Goal: Task Accomplishment & Management: Use online tool/utility

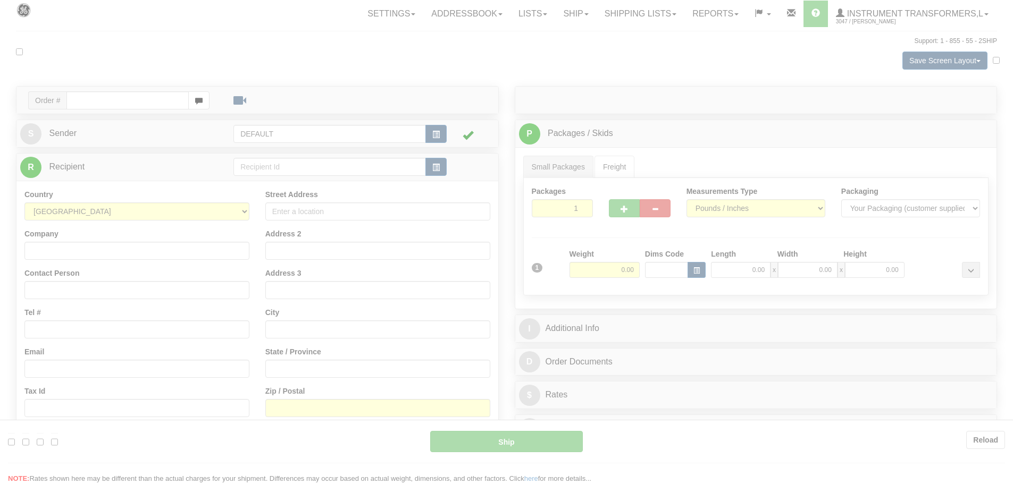
click at [118, 103] on div at bounding box center [506, 242] width 1013 height 484
click at [145, 121] on div at bounding box center [506, 242] width 1013 height 484
click at [668, 117] on div at bounding box center [506, 242] width 1013 height 484
click at [668, 116] on div at bounding box center [506, 242] width 1013 height 484
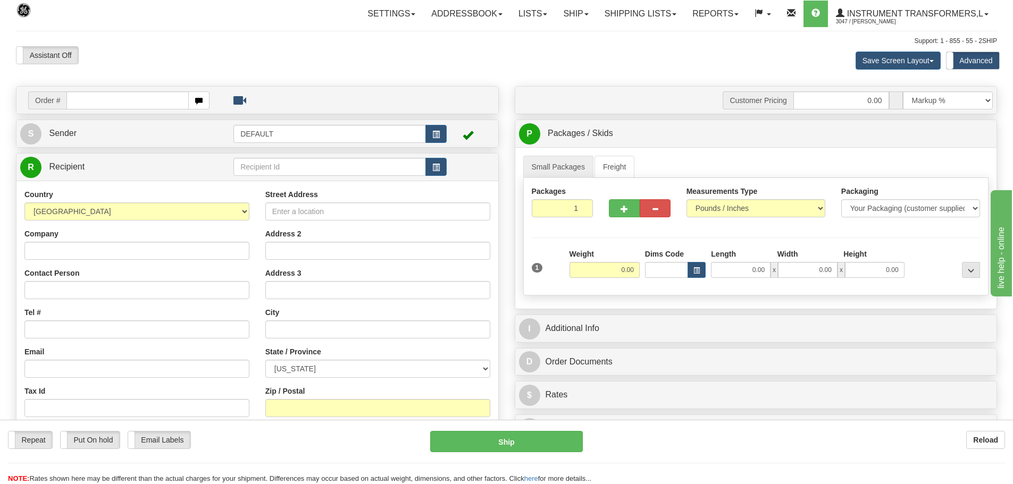
click at [115, 100] on input "text" at bounding box center [127, 100] width 122 height 18
type input "86705918"
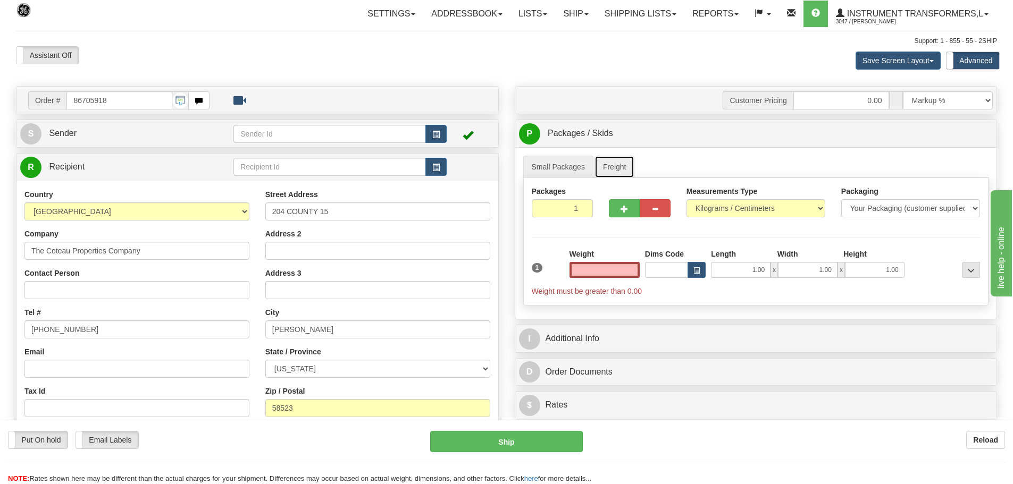
type input "0.00"
click at [608, 167] on link "Freight" at bounding box center [614, 167] width 40 height 22
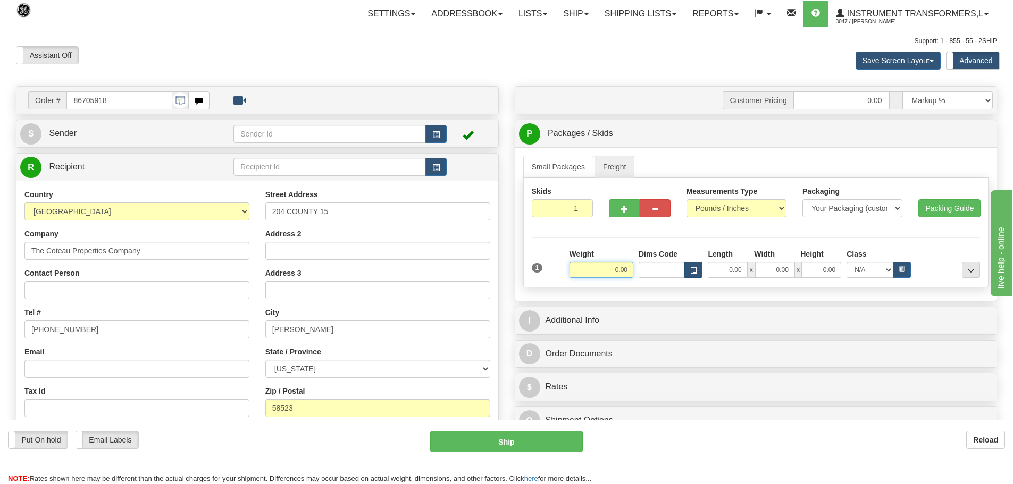
drag, startPoint x: 636, startPoint y: 268, endPoint x: 701, endPoint y: 268, distance: 65.4
click at [701, 268] on div "Weight 0.00 Dims Code Length Width" at bounding box center [775, 263] width 416 height 29
type input "84.00"
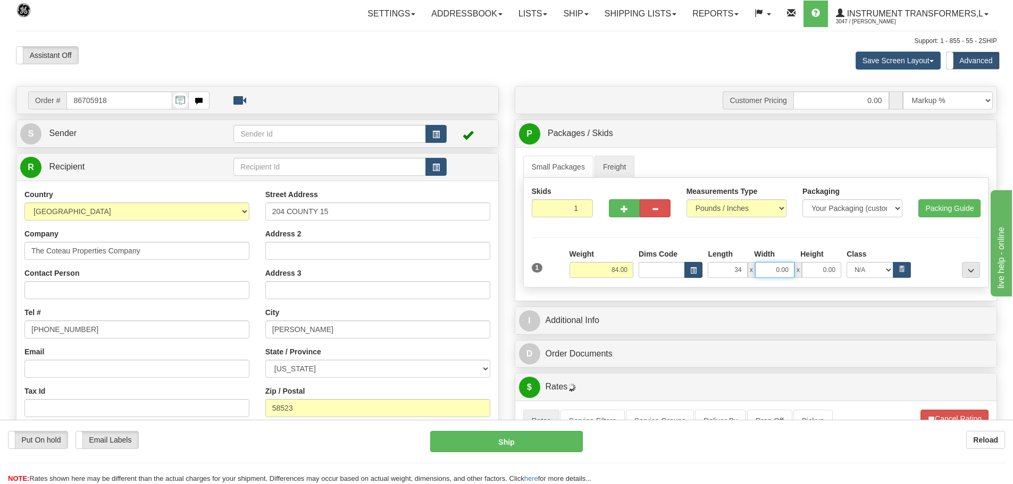
type input "34.00"
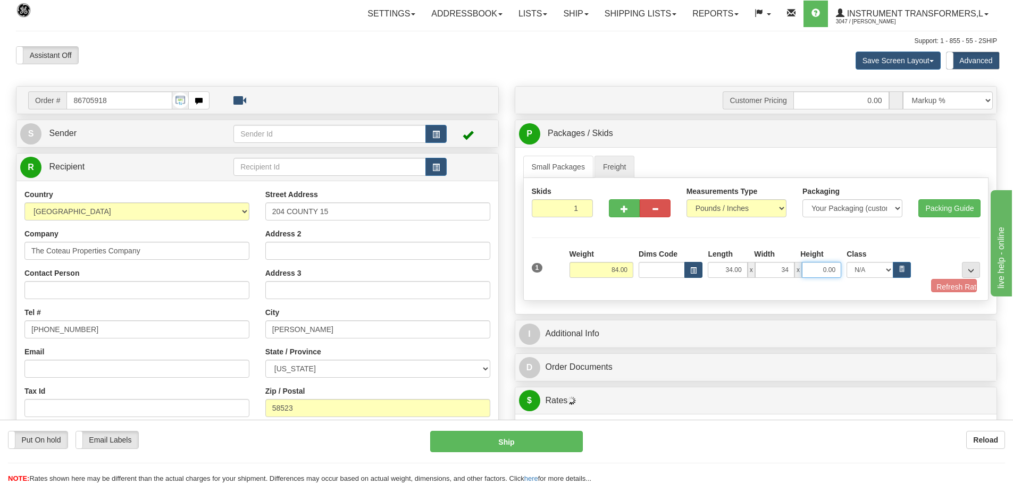
type input "34.00"
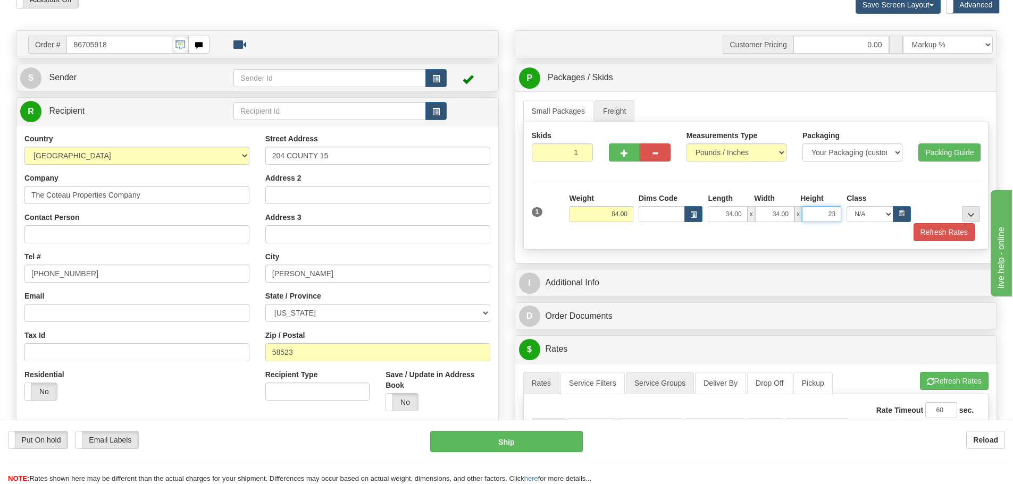
scroll to position [160, 0]
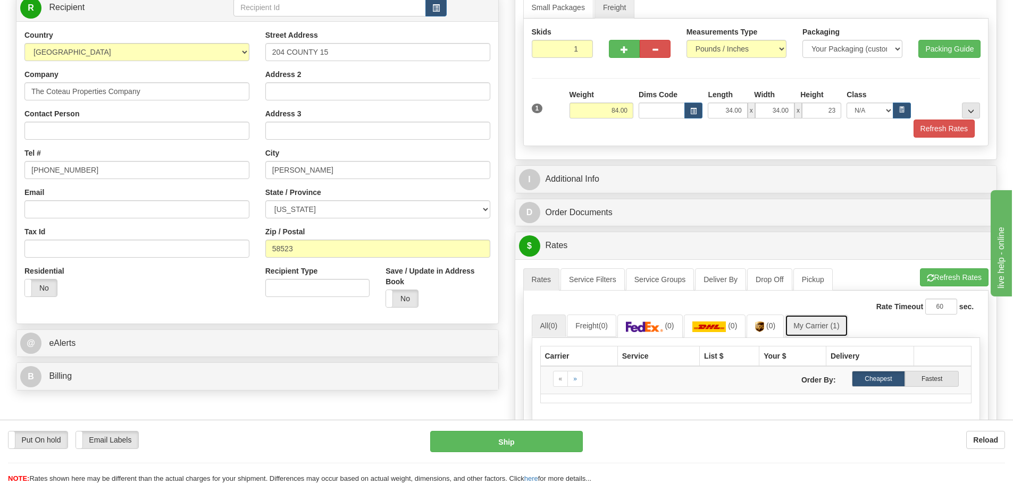
type input "23.00"
click at [822, 321] on link "My Carrier (1)" at bounding box center [816, 326] width 63 height 22
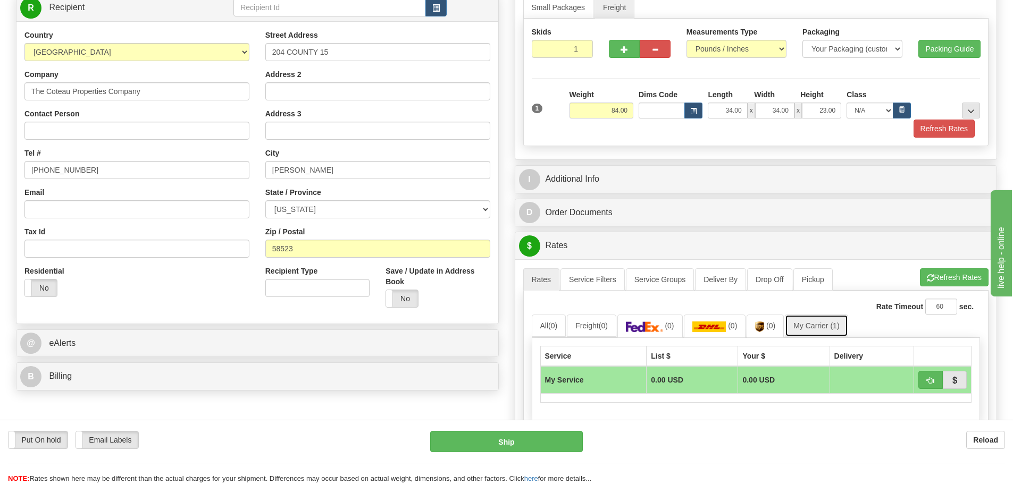
scroll to position [319, 0]
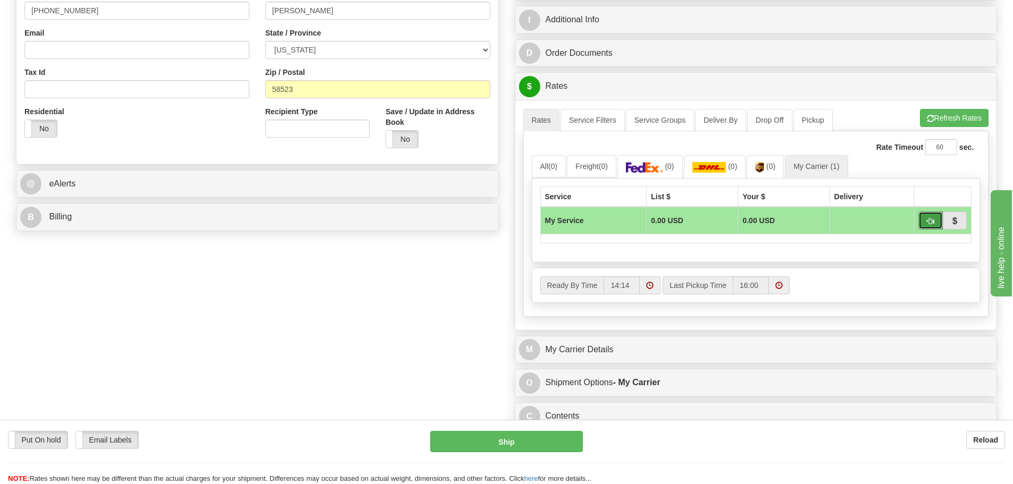
click at [931, 219] on span "button" at bounding box center [930, 221] width 7 height 7
type input "00"
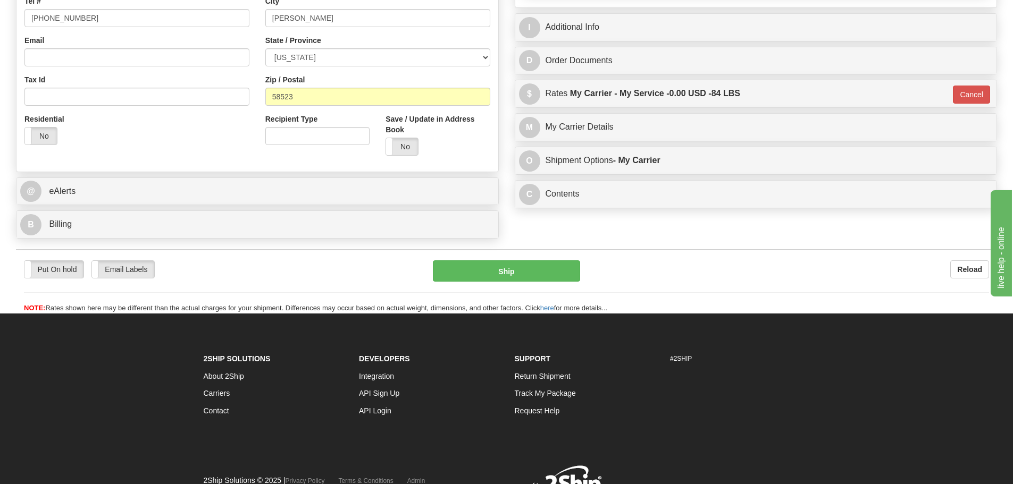
scroll to position [293, 0]
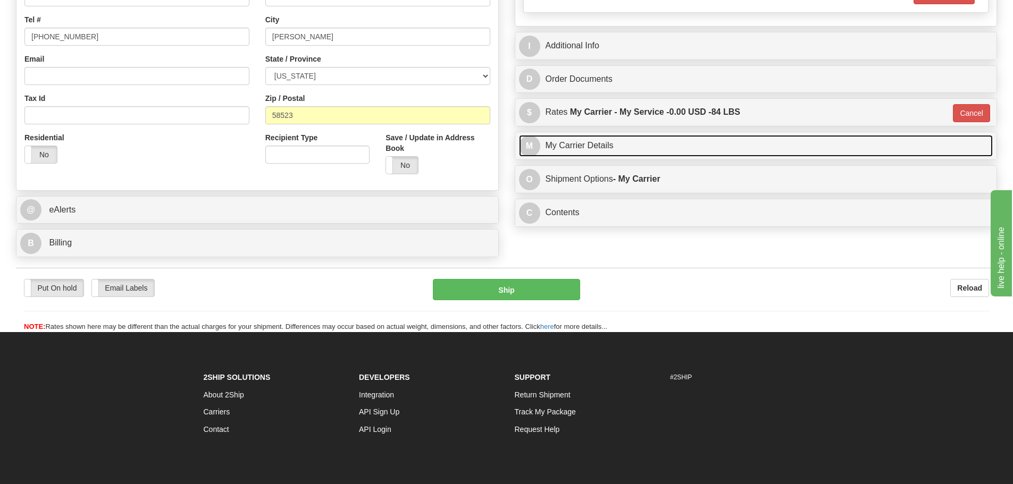
click at [717, 140] on link "M My Carrier Details" at bounding box center [756, 146] width 474 height 22
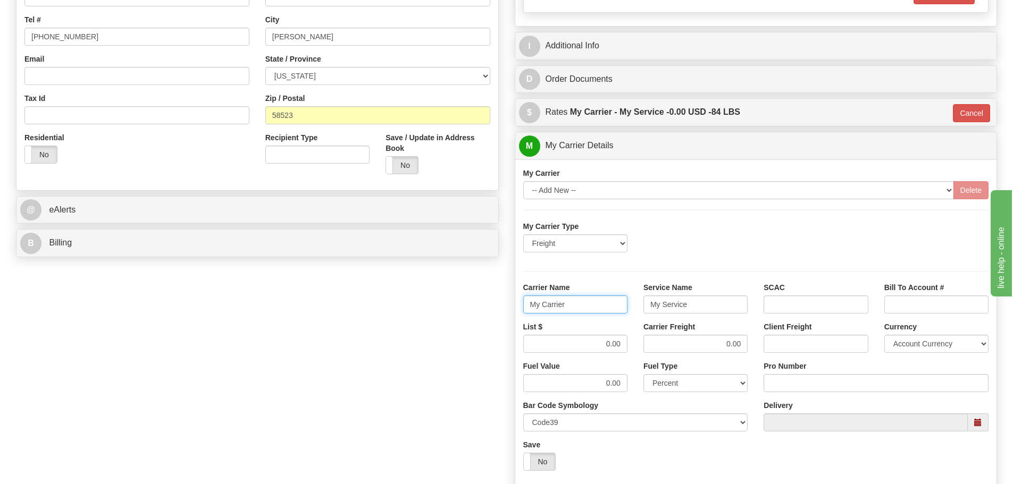
drag, startPoint x: 593, startPoint y: 308, endPoint x: 368, endPoint y: 315, distance: 224.5
click at [368, 315] on div "Order # 86705918 S Sender" at bounding box center [506, 196] width 997 height 806
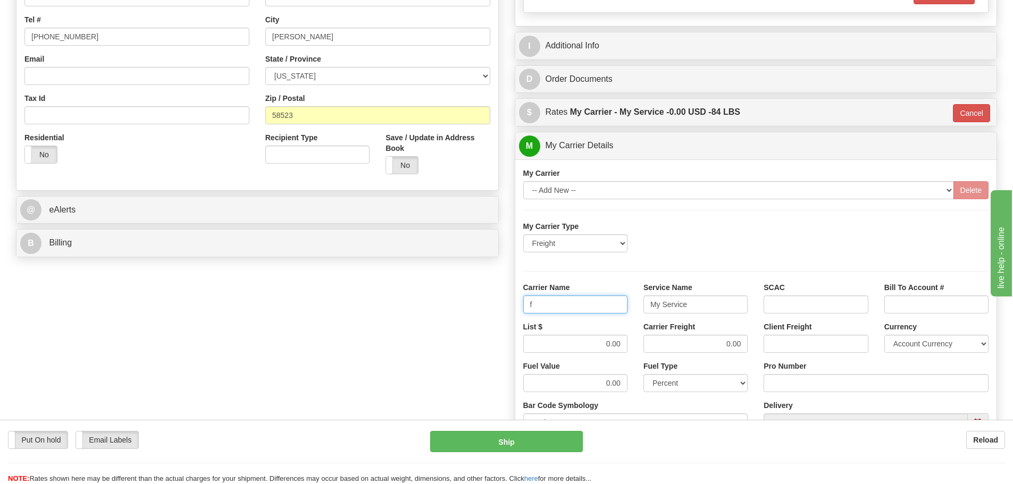
type input "Fedex Freight Priority"
type input "LTL"
click at [601, 344] on input "0.00" at bounding box center [575, 344] width 104 height 18
drag, startPoint x: 594, startPoint y: 344, endPoint x: 663, endPoint y: 349, distance: 68.8
click at [663, 349] on div "List $ 0.00 Carrier Freight 0.00 Client Freight Currency Account Currency ARN A…" at bounding box center [756, 341] width 482 height 39
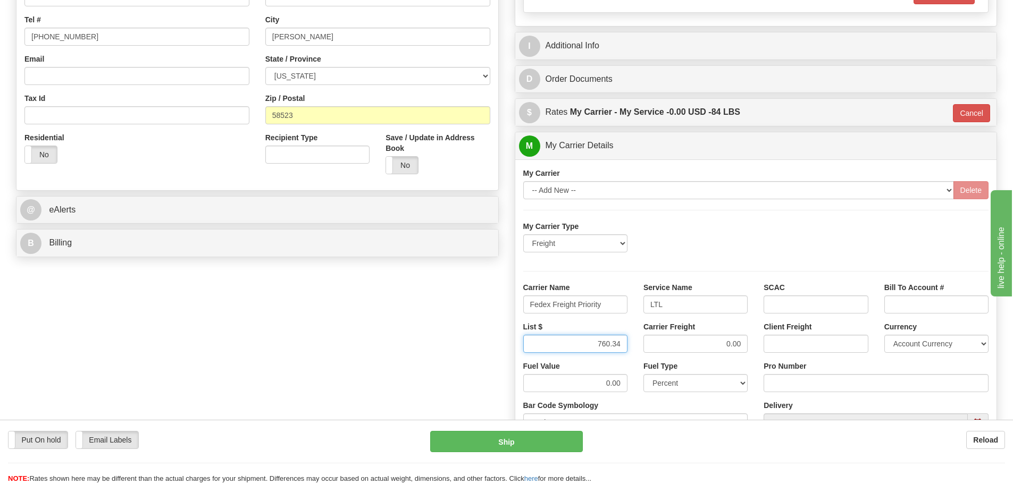
type input "760.34"
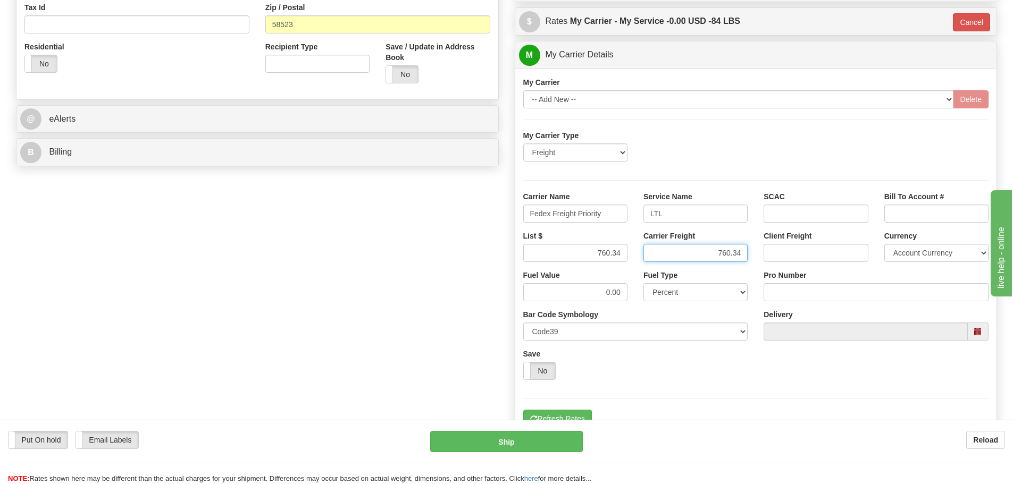
scroll to position [399, 0]
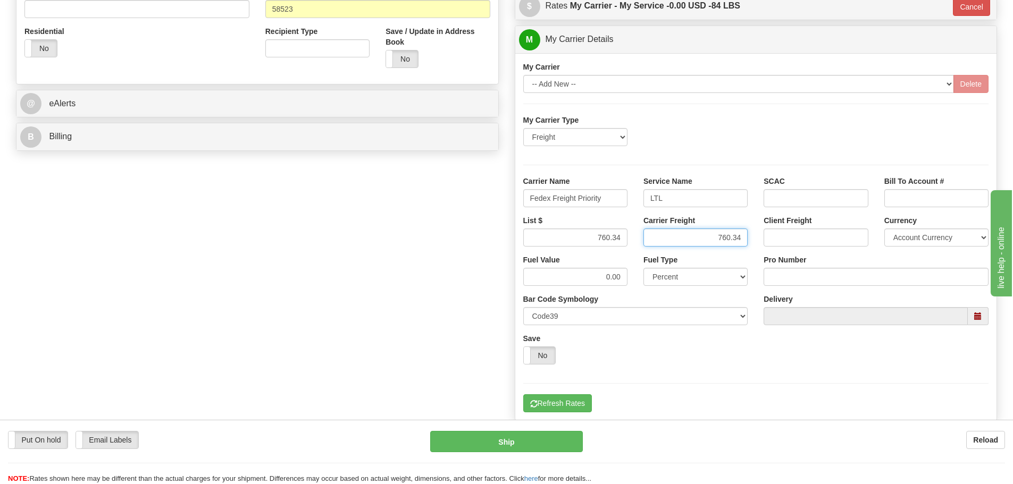
type input "760.34"
click at [806, 280] on input "Pro Number" at bounding box center [876, 277] width 225 height 18
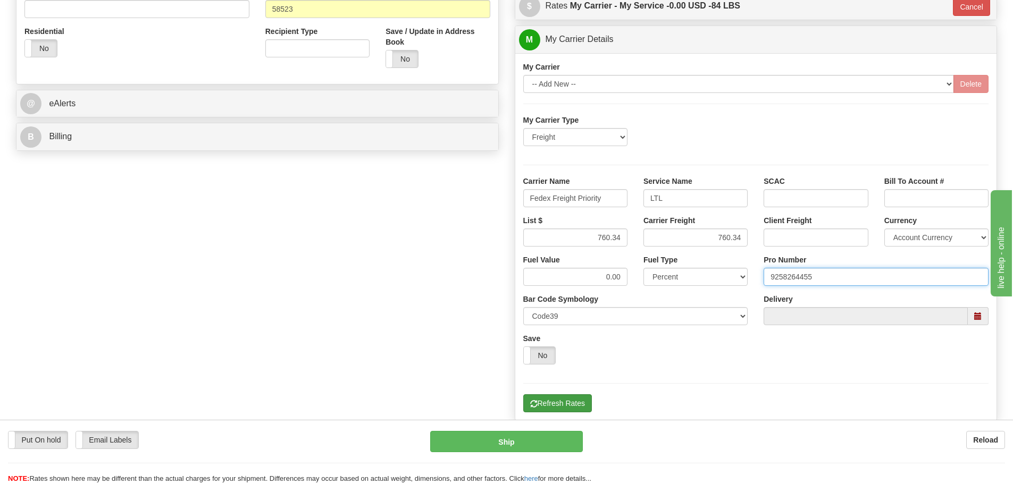
type input "9258264455"
click at [580, 397] on button "Refresh Rates" at bounding box center [557, 404] width 69 height 18
type input "00"
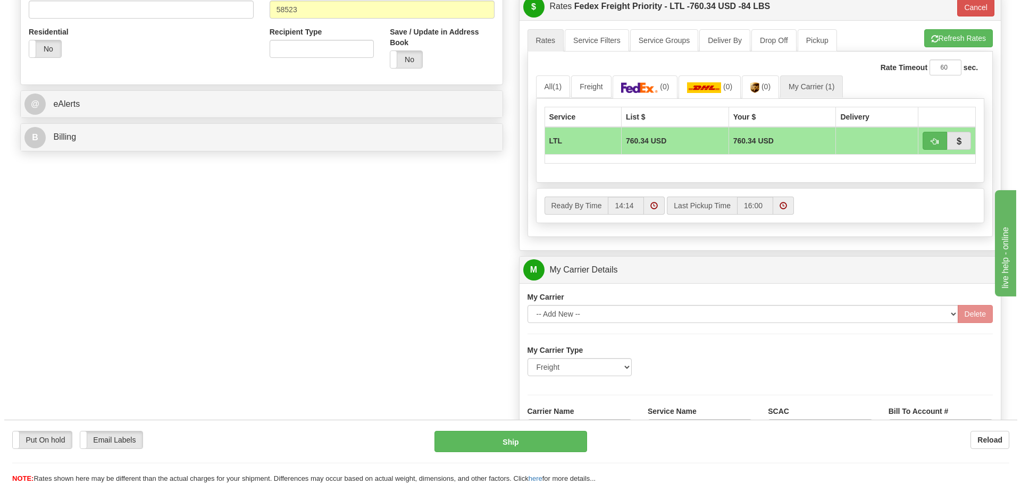
scroll to position [346, 0]
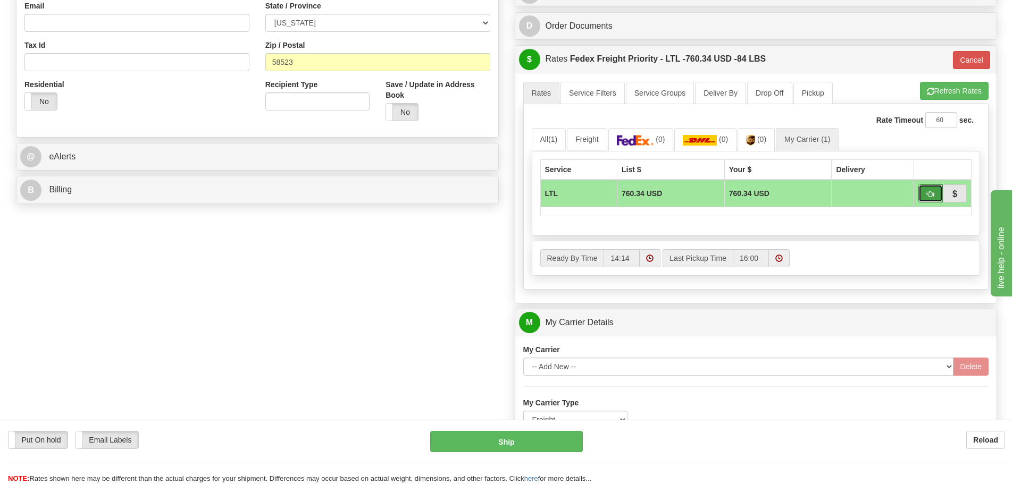
click at [919, 193] on button "button" at bounding box center [930, 194] width 24 height 18
click at [558, 437] on button "Ship" at bounding box center [506, 441] width 153 height 21
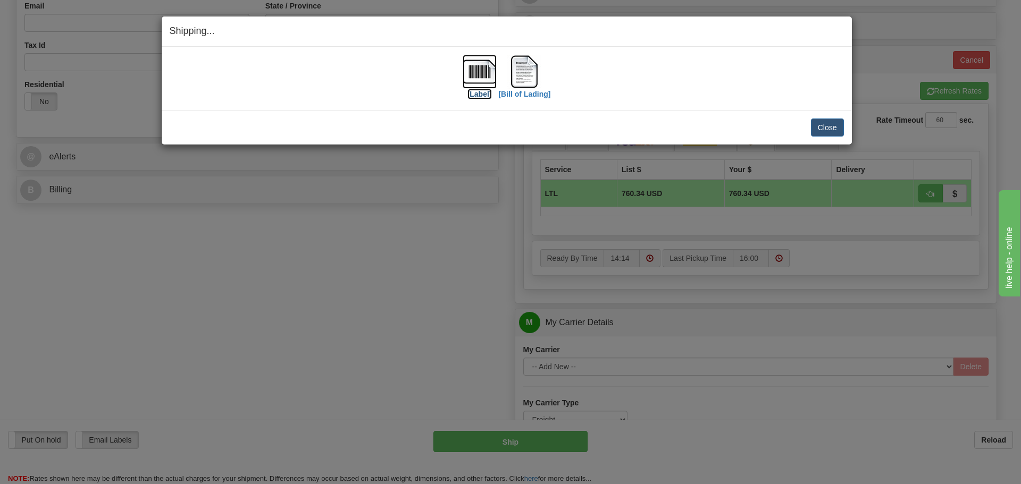
click at [480, 80] on img at bounding box center [480, 72] width 34 height 34
drag, startPoint x: 683, startPoint y: 35, endPoint x: 666, endPoint y: 41, distance: 17.9
click at [683, 35] on h4 "Shipping... Your SHIPMENT will EXPIRE in" at bounding box center [507, 31] width 674 height 14
click at [534, 68] on img at bounding box center [524, 72] width 34 height 34
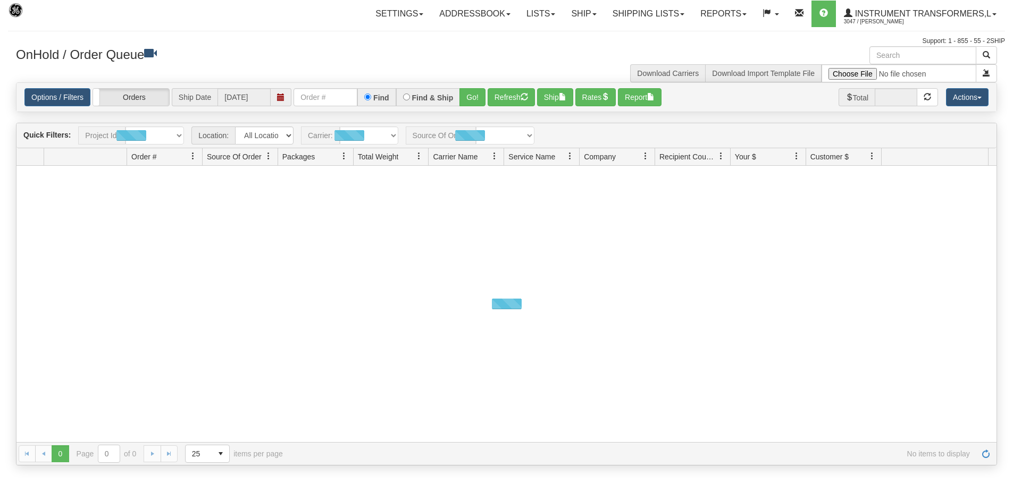
click at [577, 11] on link "Ship" at bounding box center [583, 14] width 41 height 27
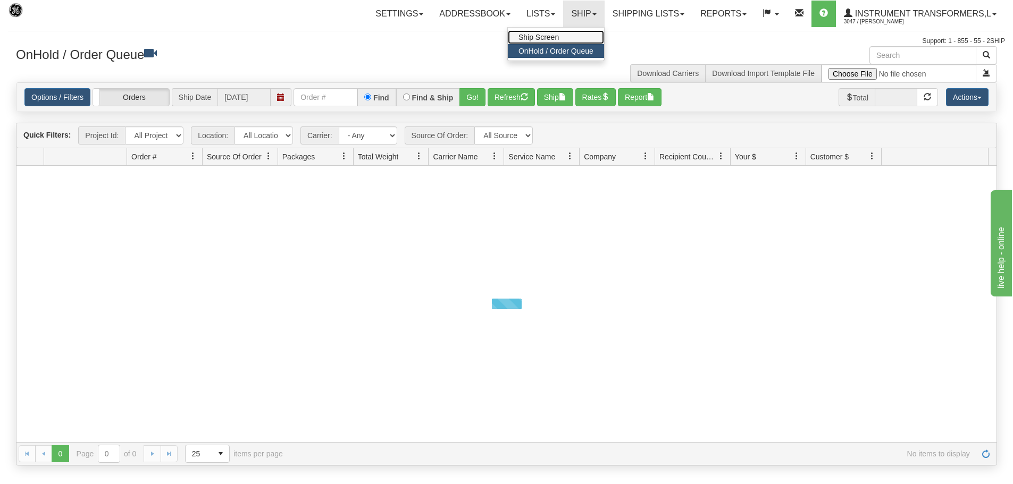
click at [574, 36] on link "Ship Screen" at bounding box center [556, 37] width 96 height 14
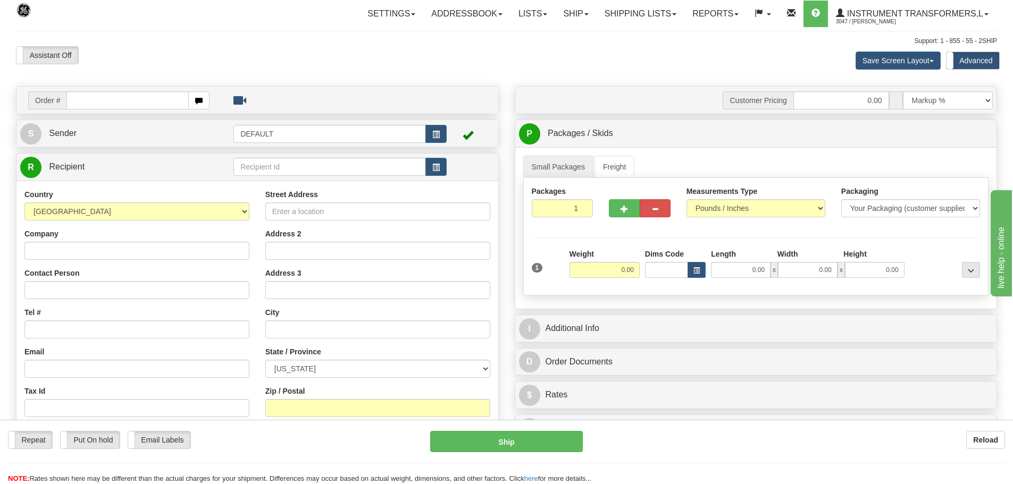
click at [131, 101] on input "text" at bounding box center [127, 100] width 122 height 18
type input "86705930"
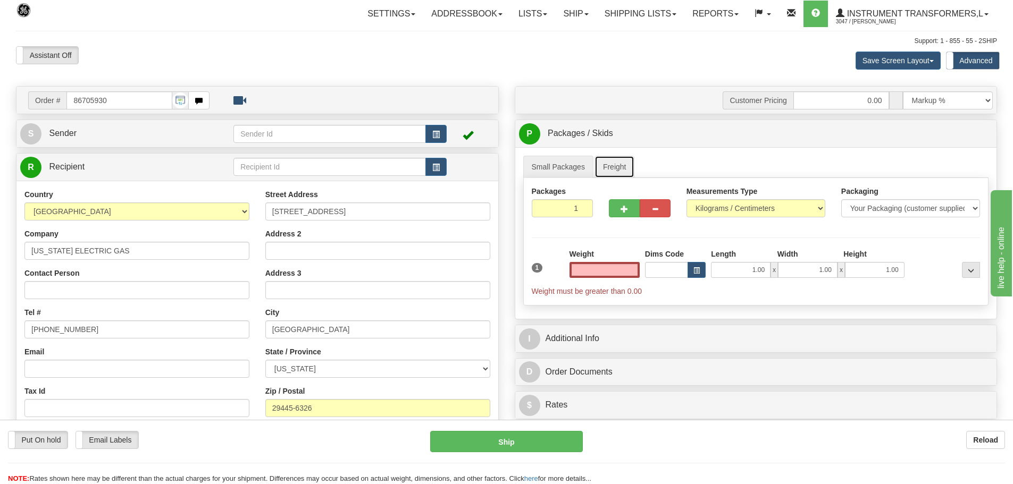
type input "0.00"
click at [606, 170] on link "Freight" at bounding box center [614, 167] width 40 height 22
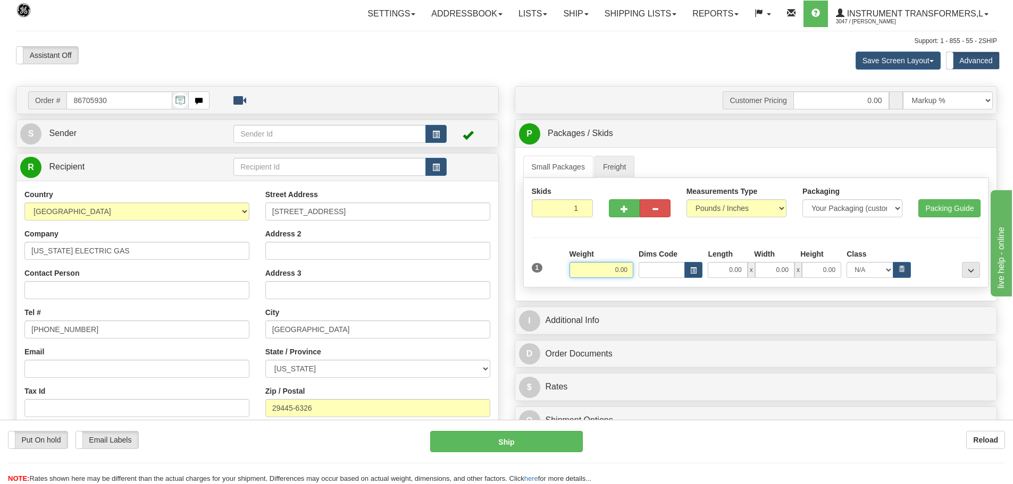
drag, startPoint x: 606, startPoint y: 274, endPoint x: 674, endPoint y: 270, distance: 68.2
click at [674, 270] on div "Weight 0.00 Dims Code Length Width" at bounding box center [775, 263] width 416 height 29
type input "150.00"
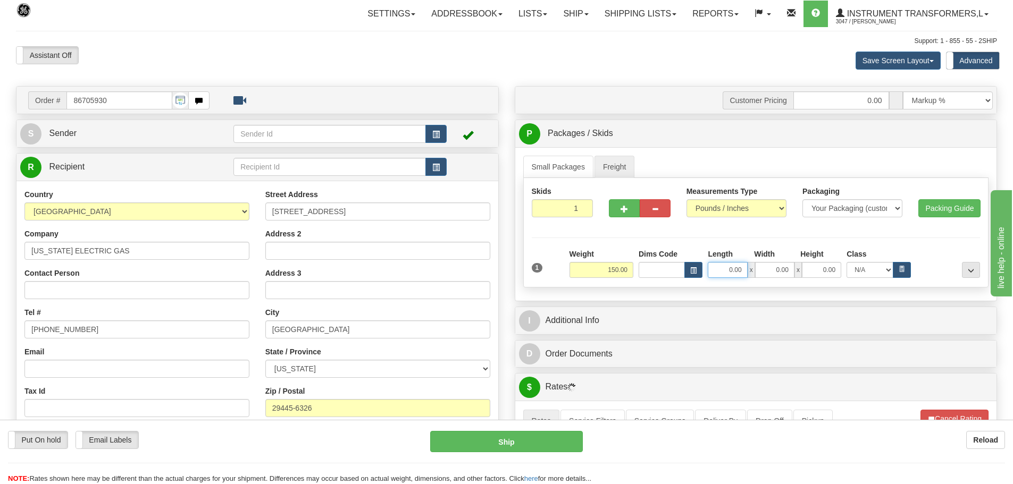
drag, startPoint x: 722, startPoint y: 264, endPoint x: 777, endPoint y: 268, distance: 55.5
click at [777, 268] on div "0.00 x 0.00 x 0.00" at bounding box center [774, 270] width 133 height 16
type input "34.00"
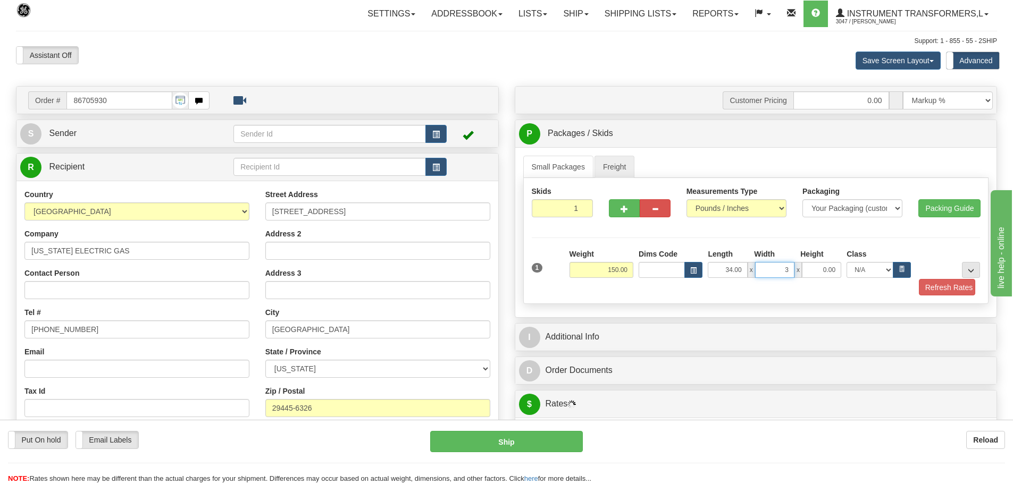
drag, startPoint x: 766, startPoint y: 273, endPoint x: 829, endPoint y: 270, distance: 63.4
click at [827, 268] on div "34.00 x 3 x 0.00" at bounding box center [774, 270] width 133 height 16
type input "34.00"
drag, startPoint x: 820, startPoint y: 271, endPoint x: 858, endPoint y: 271, distance: 38.3
click at [858, 271] on div "34.00 x 34.00 x 0.00 N/A 50.0 55.0 60.0 65.0 70.0 85.0 92.5 100.0 125.0 175.0 2…" at bounding box center [809, 270] width 208 height 16
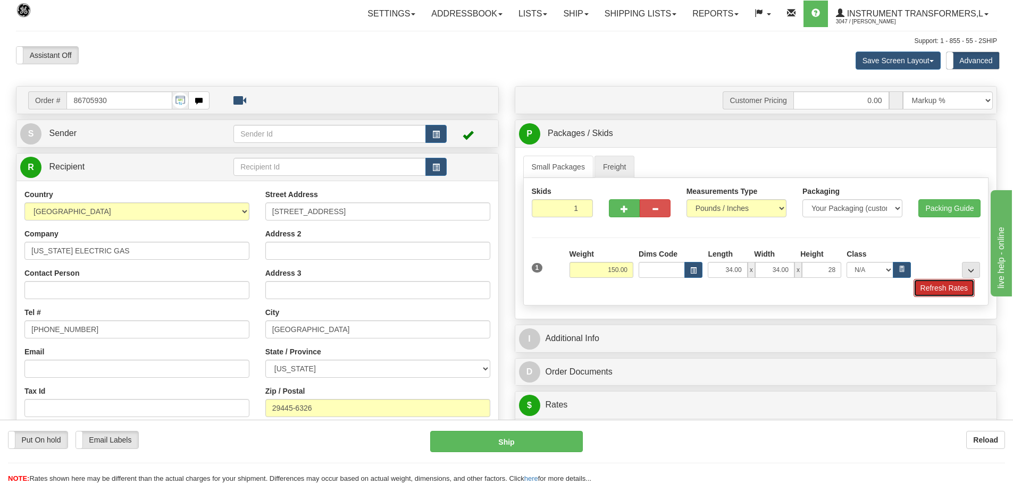
type input "28.00"
click at [922, 281] on button "Refresh Rates" at bounding box center [943, 288] width 61 height 18
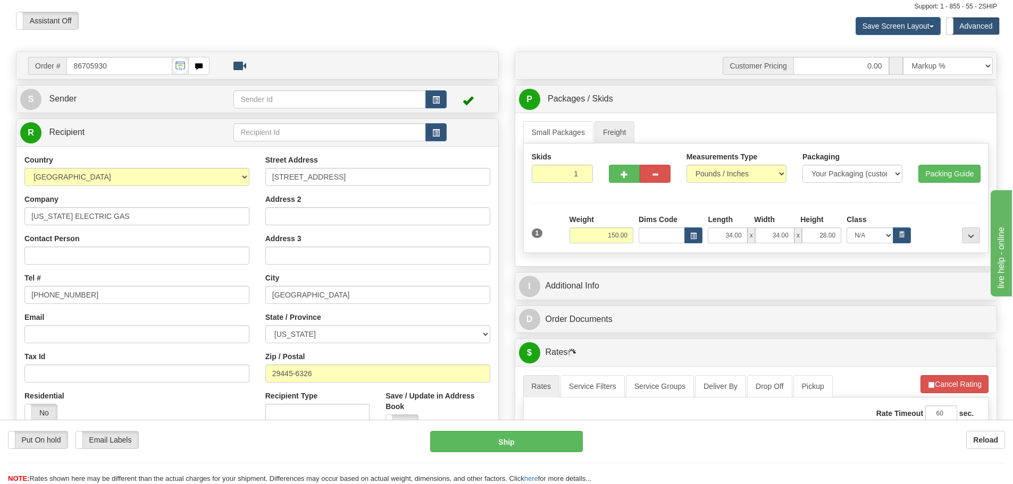
scroll to position [53, 0]
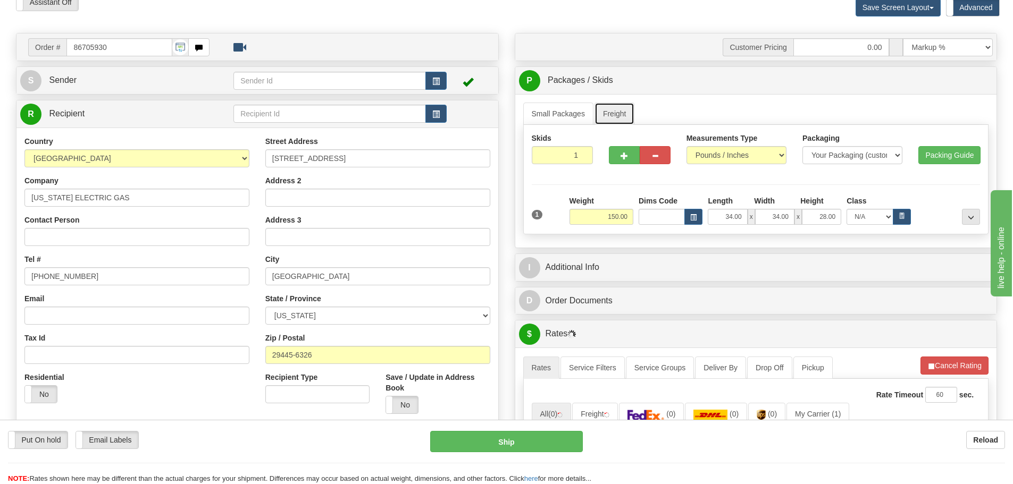
click at [625, 108] on link "Freight" at bounding box center [614, 114] width 40 height 22
click at [634, 111] on link "Freight" at bounding box center [614, 114] width 40 height 22
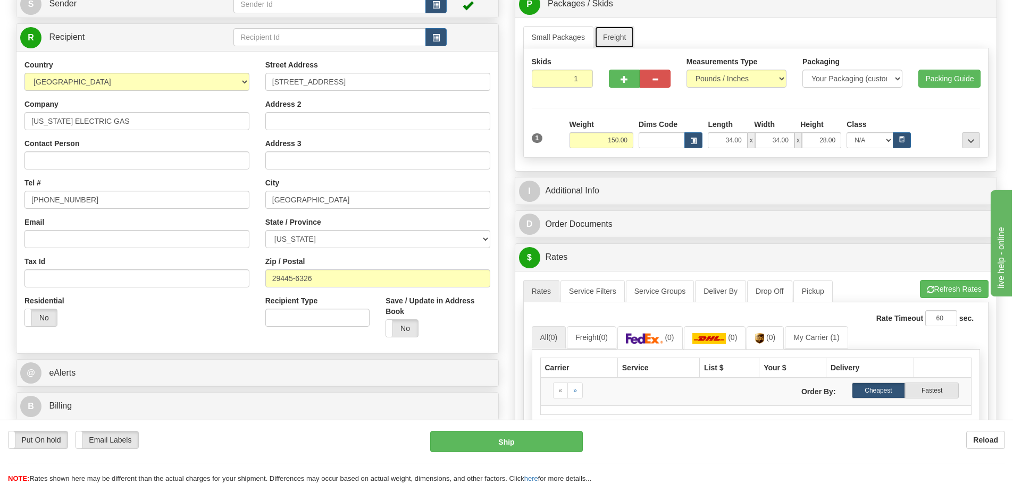
scroll to position [266, 0]
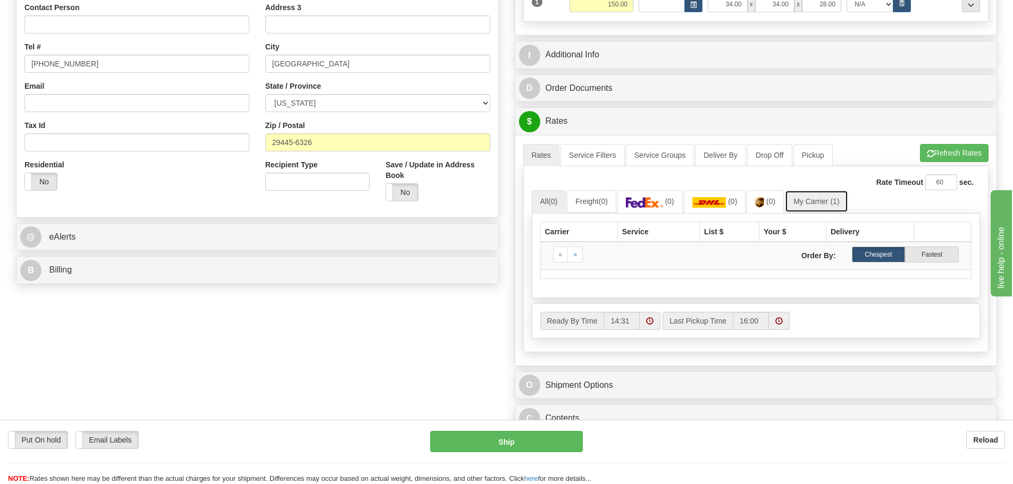
click at [814, 207] on link "My Carrier (1)" at bounding box center [816, 201] width 63 height 22
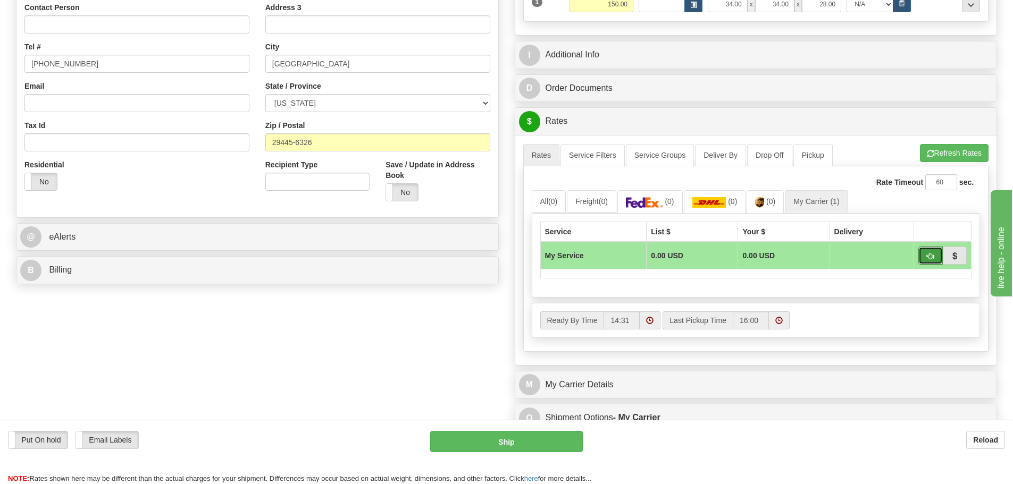
click at [918, 253] on button "button" at bounding box center [930, 256] width 24 height 18
type input "00"
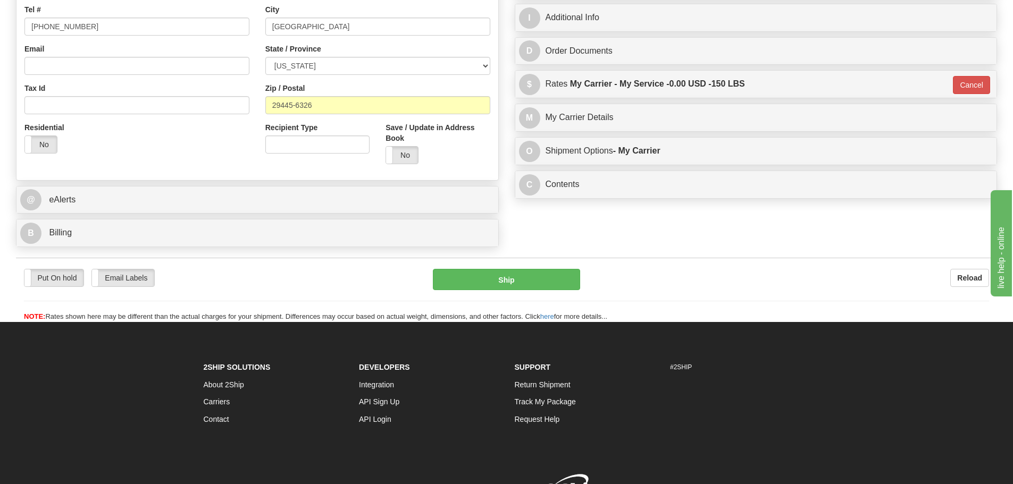
scroll to position [362, 0]
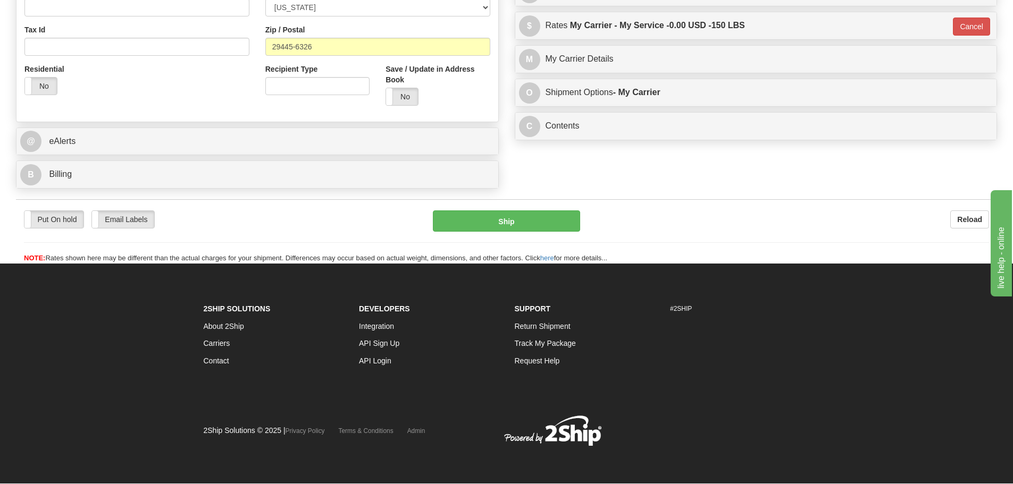
click at [570, 48] on div "M My Carrier Details" at bounding box center [756, 59] width 482 height 27
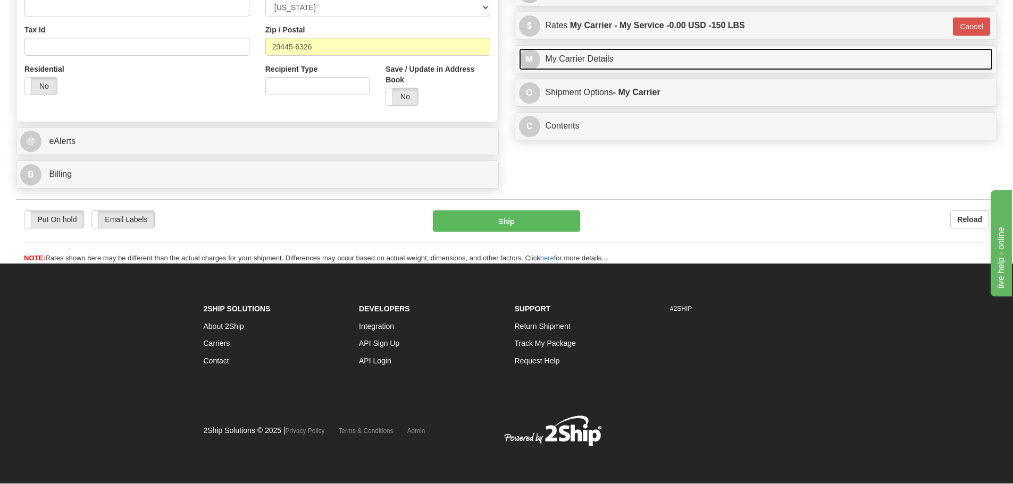
click at [582, 60] on link "M My Carrier Details" at bounding box center [756, 59] width 474 height 22
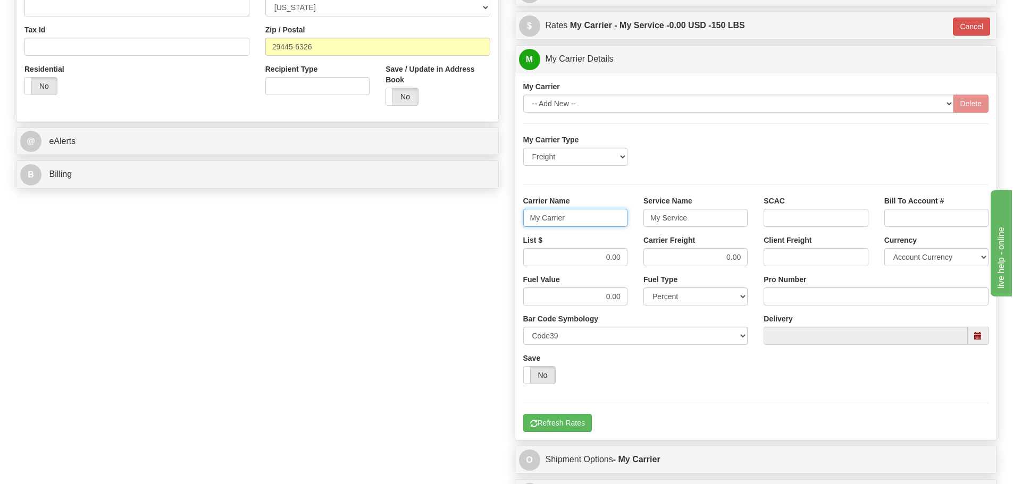
drag, startPoint x: 586, startPoint y: 220, endPoint x: 422, endPoint y: 219, distance: 164.3
click at [422, 219] on div "Order # 86705930 S Sender" at bounding box center [506, 119] width 997 height 788
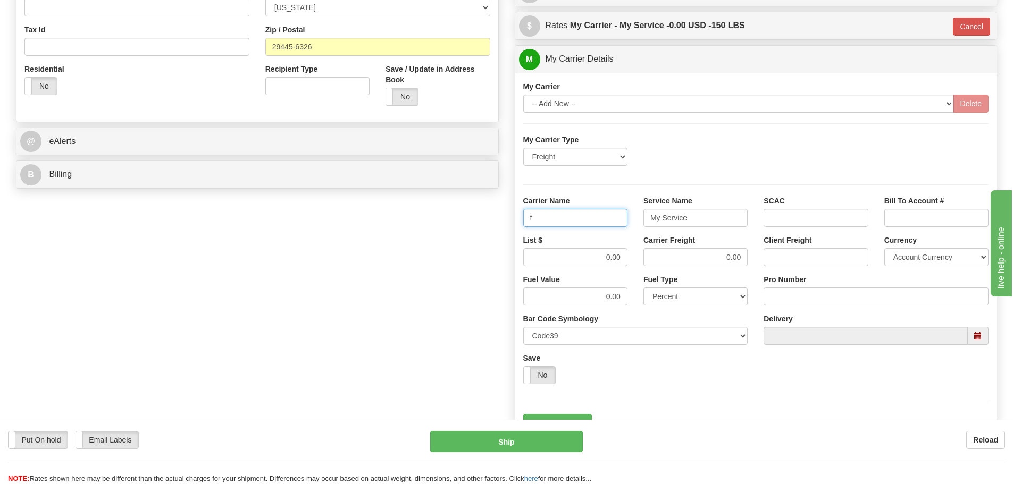
type input "Fedex Freight Priority"
type input "LTL"
drag, startPoint x: 609, startPoint y: 254, endPoint x: 667, endPoint y: 257, distance: 58.6
click at [667, 257] on div "List $ 0.00 Carrier Freight 0.00 Client Freight Currency Account Currency ARN A…" at bounding box center [756, 254] width 482 height 39
drag, startPoint x: 619, startPoint y: 264, endPoint x: 608, endPoint y: 264, distance: 11.7
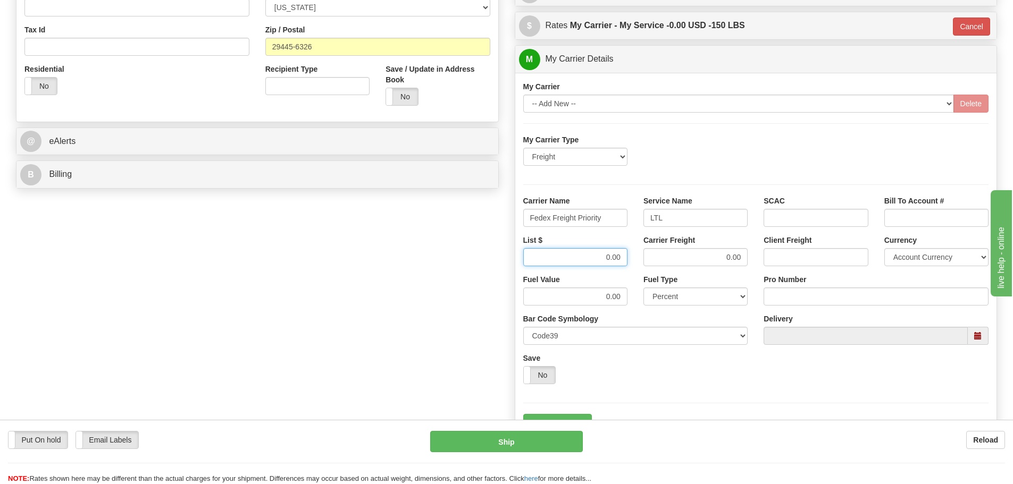
click at [619, 264] on input "0.00" at bounding box center [575, 257] width 104 height 18
drag, startPoint x: 602, startPoint y: 261, endPoint x: 691, endPoint y: 262, distance: 88.8
click at [691, 262] on div "List $ 0.00 Carrier Freight 0.00 Client Freight Currency Account Currency ARN A…" at bounding box center [756, 254] width 482 height 39
type input "326.32"
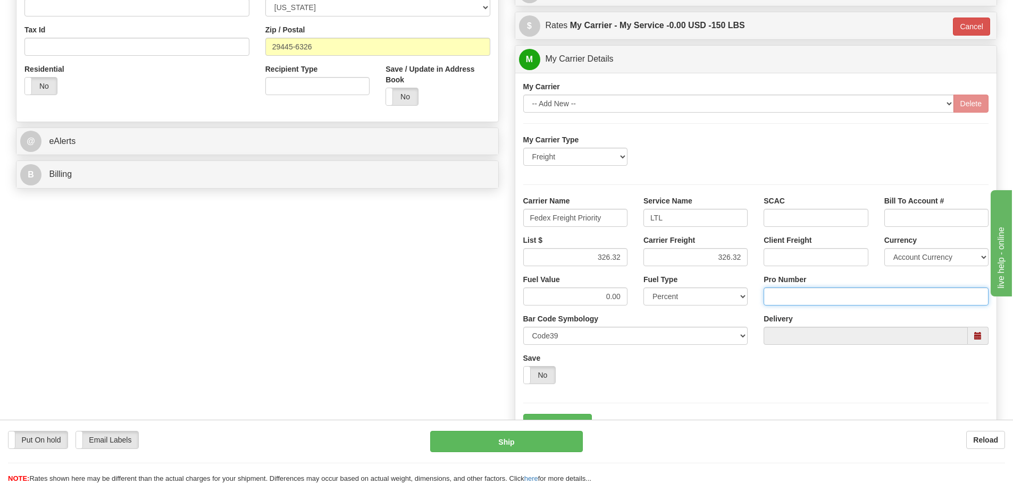
click at [810, 297] on input "Pro Number" at bounding box center [876, 297] width 225 height 18
type input "9258264466"
click at [759, 375] on div "Fuel Value 0.00 Fuel Type Fixed Value Percent Tracking Number Pro Number 925826…" at bounding box center [756, 333] width 482 height 118
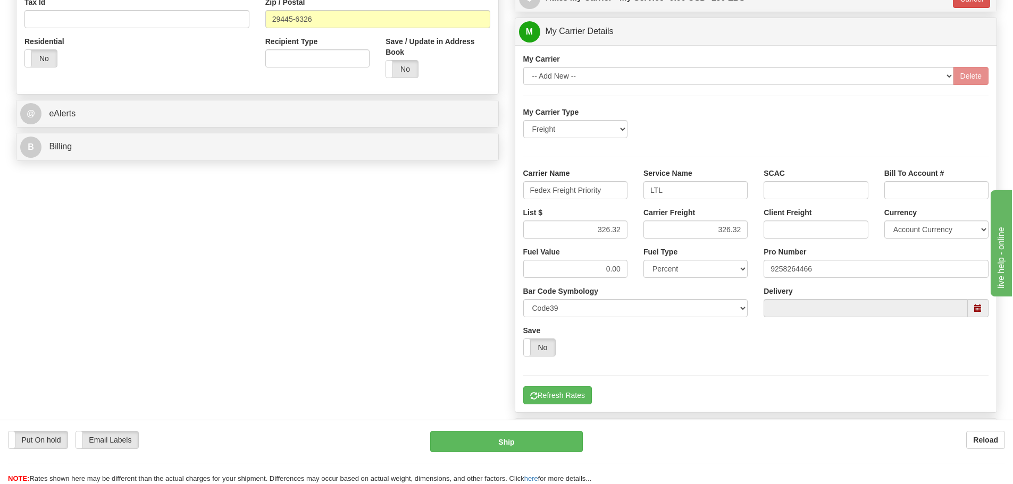
scroll to position [415, 0]
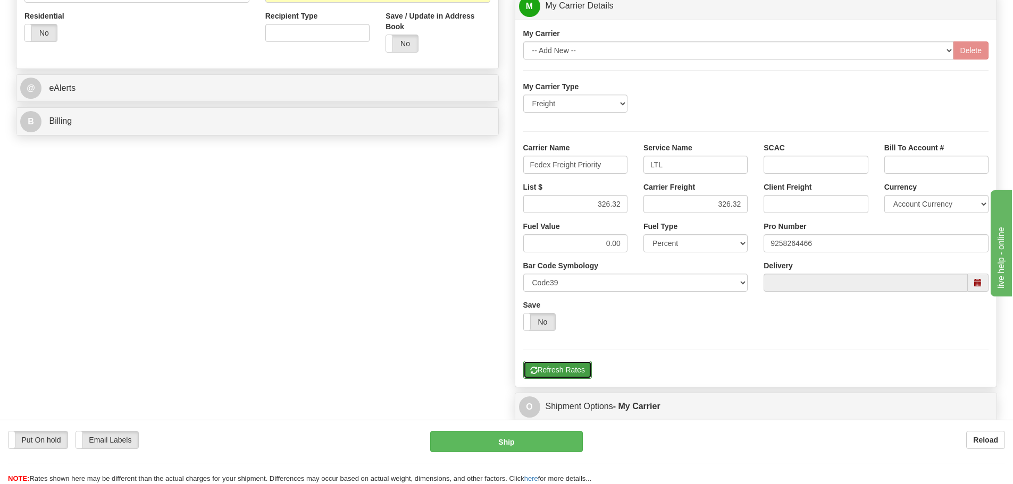
click at [580, 368] on button "Refresh Rates" at bounding box center [557, 370] width 69 height 18
type input "00"
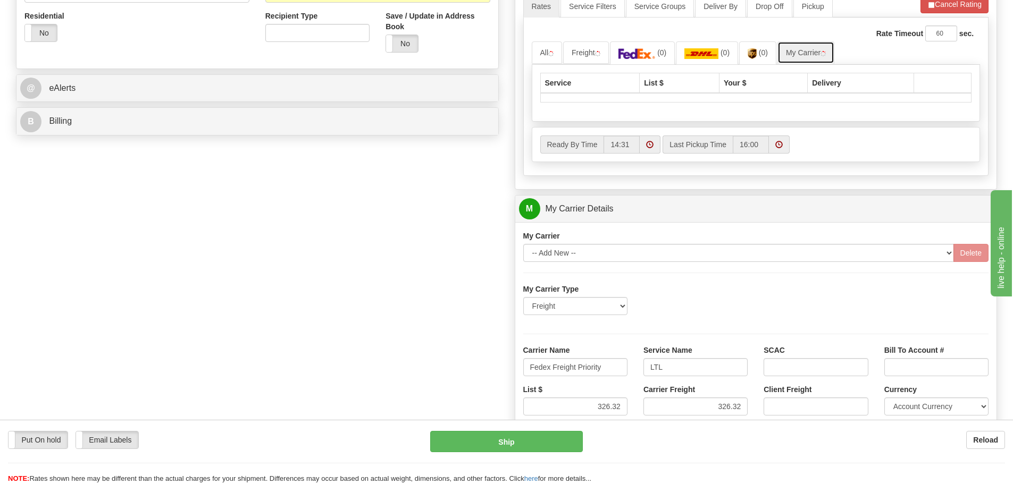
click at [800, 51] on link "My Carrier" at bounding box center [805, 52] width 57 height 22
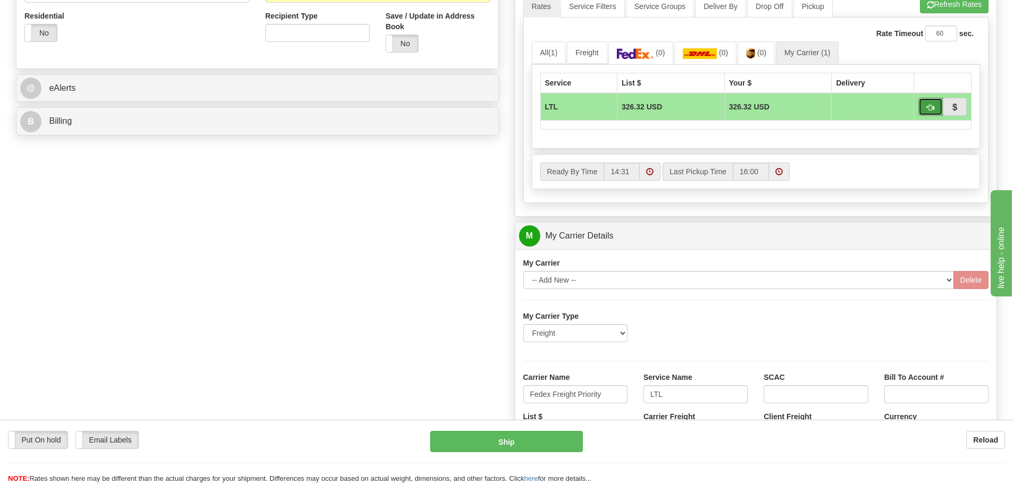
click at [925, 108] on button "button" at bounding box center [930, 107] width 24 height 18
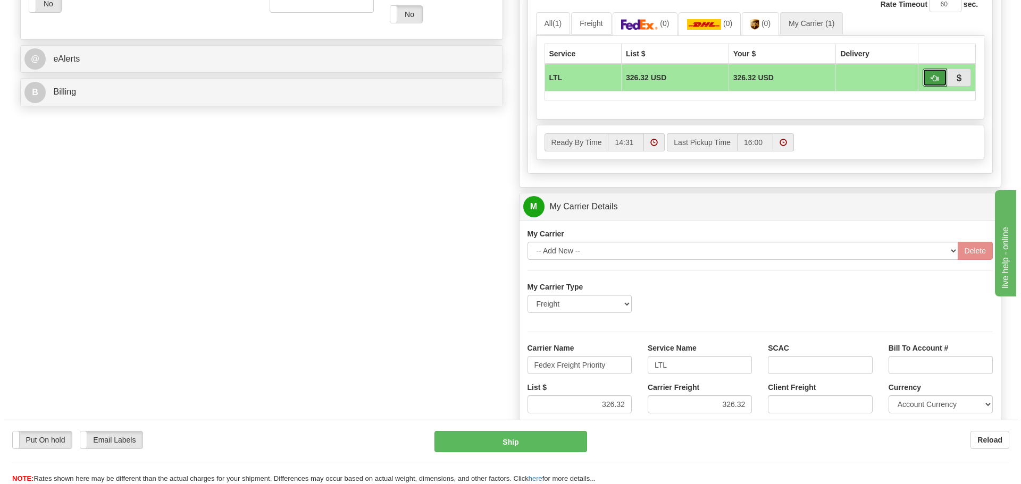
scroll to position [468, 0]
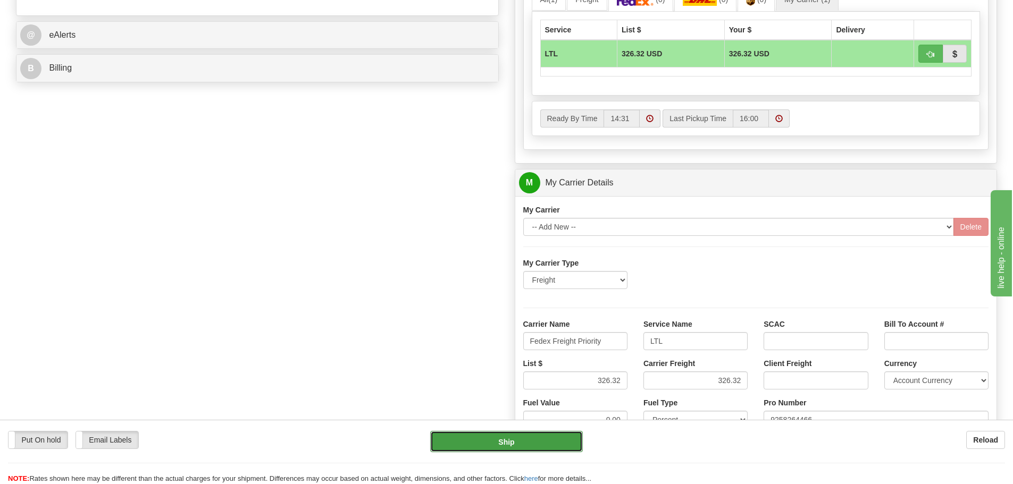
click at [517, 443] on button "Ship" at bounding box center [506, 441] width 153 height 21
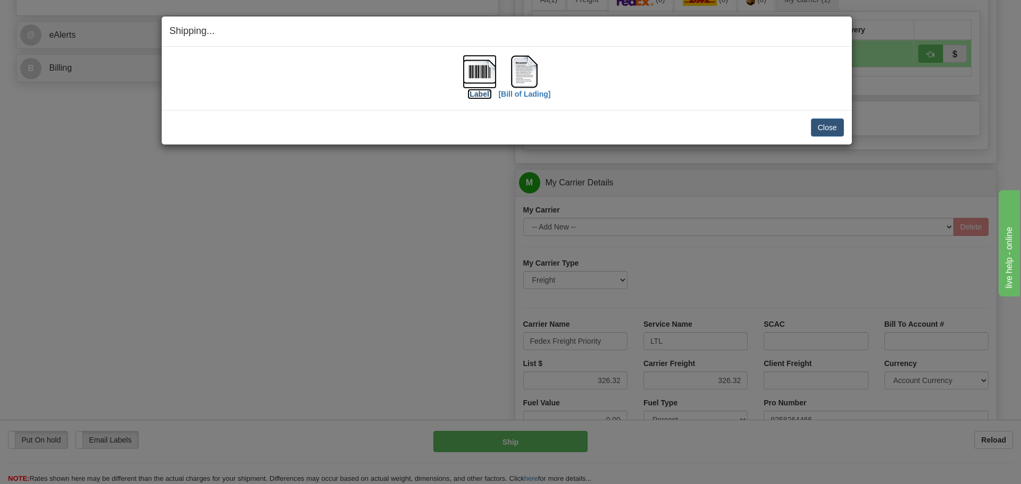
click at [485, 71] on img at bounding box center [480, 72] width 34 height 34
click at [513, 68] on img at bounding box center [524, 72] width 34 height 34
click at [833, 124] on button "Close" at bounding box center [827, 128] width 33 height 18
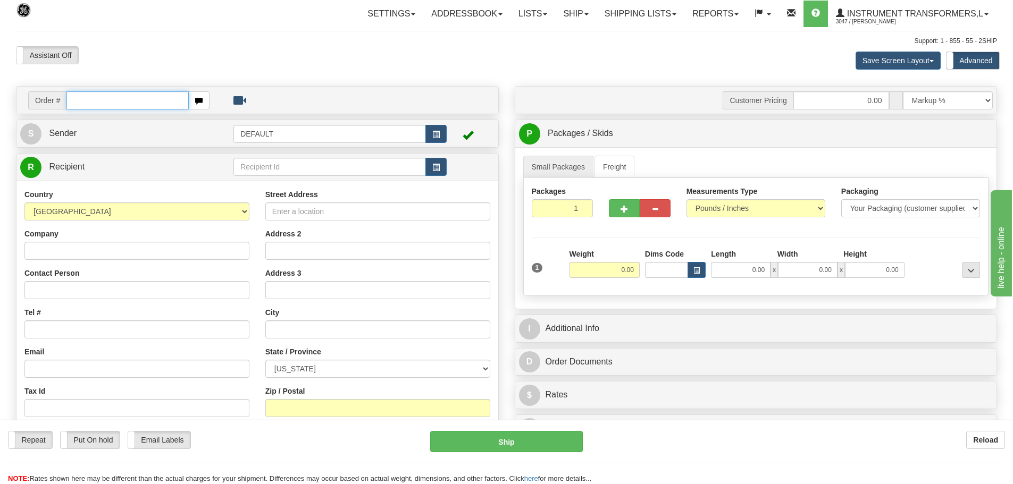
click at [145, 104] on input "text" at bounding box center [127, 100] width 122 height 18
click at [80, 254] on input "Company" at bounding box center [136, 251] width 225 height 18
paste input "GEODIS Americas Contract Logistics"
type input "GEODIS Americas Contract Logistics"
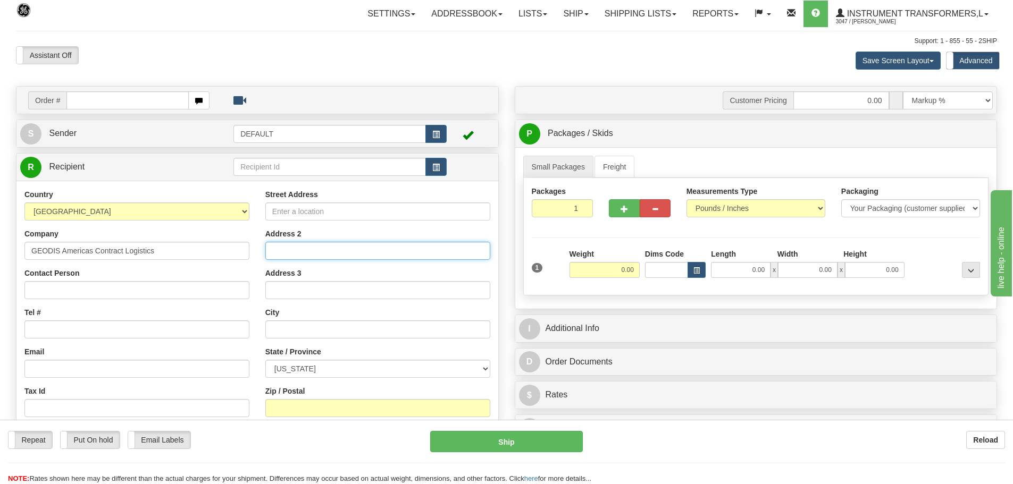
click at [372, 252] on input "Address 2" at bounding box center [377, 251] width 225 height 18
click at [343, 205] on input "Street Address" at bounding box center [377, 212] width 225 height 18
paste input "[STREET_ADDRESS]"
type input "[STREET_ADDRESS]"
click at [317, 403] on input "Zip / Postal" at bounding box center [377, 408] width 225 height 18
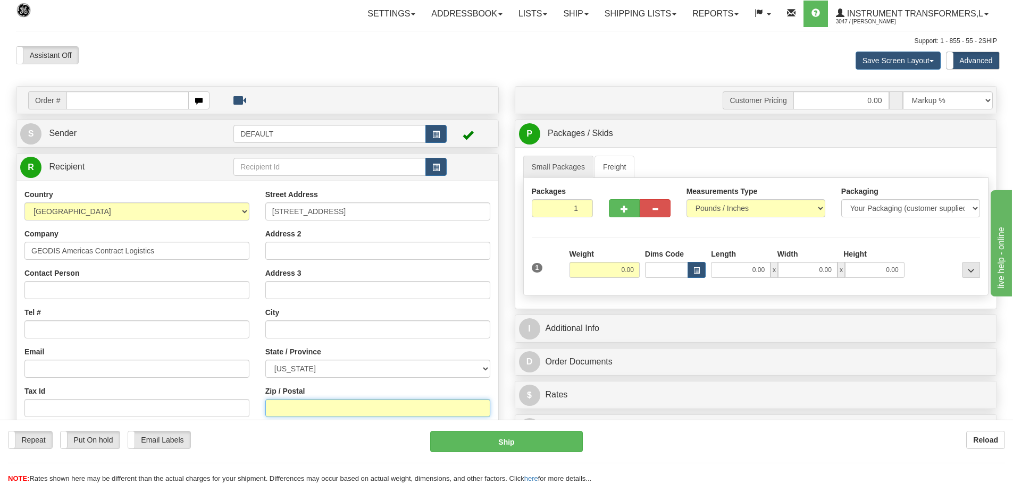
paste input "37122"
type input "37122"
click at [468, 348] on div "State / Province [US_STATE] [US_STATE] [US_STATE] [US_STATE] Armed Forces Ameri…" at bounding box center [377, 362] width 225 height 31
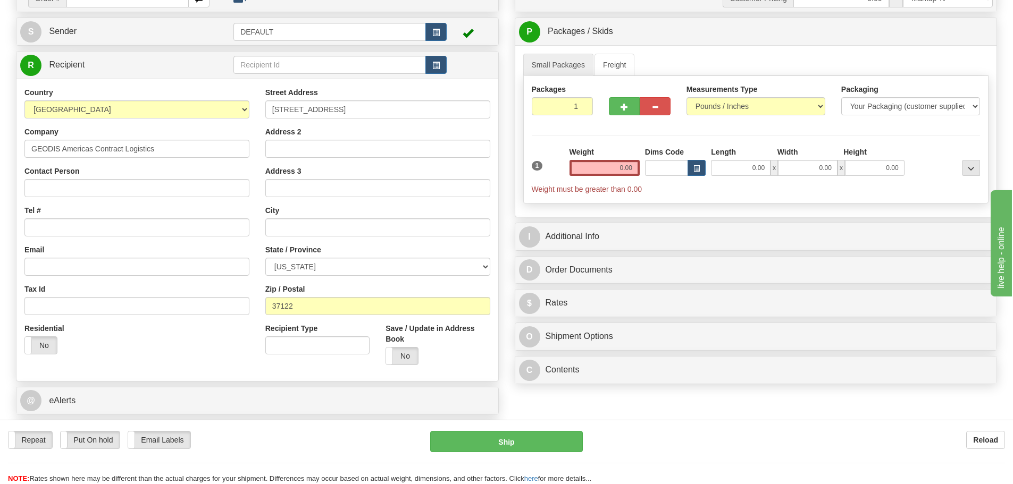
scroll to position [106, 0]
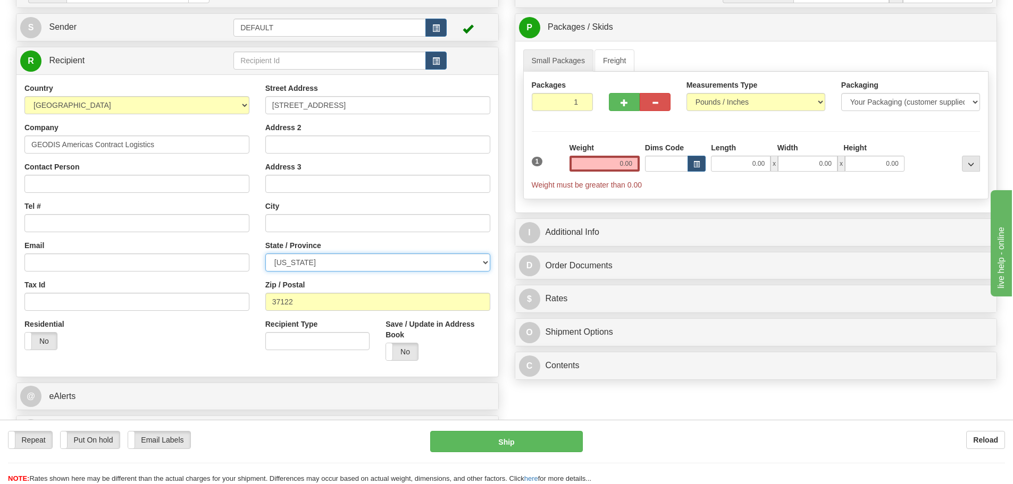
click at [424, 263] on select "[US_STATE] [US_STATE] [US_STATE] [US_STATE] Armed Forces America Armed Forces E…" at bounding box center [377, 263] width 225 height 18
select select "TN"
click at [265, 254] on select "[US_STATE] [US_STATE] [US_STATE] [US_STATE] Armed Forces America Armed Forces E…" at bounding box center [377, 263] width 225 height 18
click at [220, 236] on div "Country [GEOGRAPHIC_DATA] [GEOGRAPHIC_DATA] [GEOGRAPHIC_DATA] [GEOGRAPHIC_DATA]…" at bounding box center [136, 220] width 241 height 275
click at [406, 227] on input "text" at bounding box center [377, 223] width 225 height 18
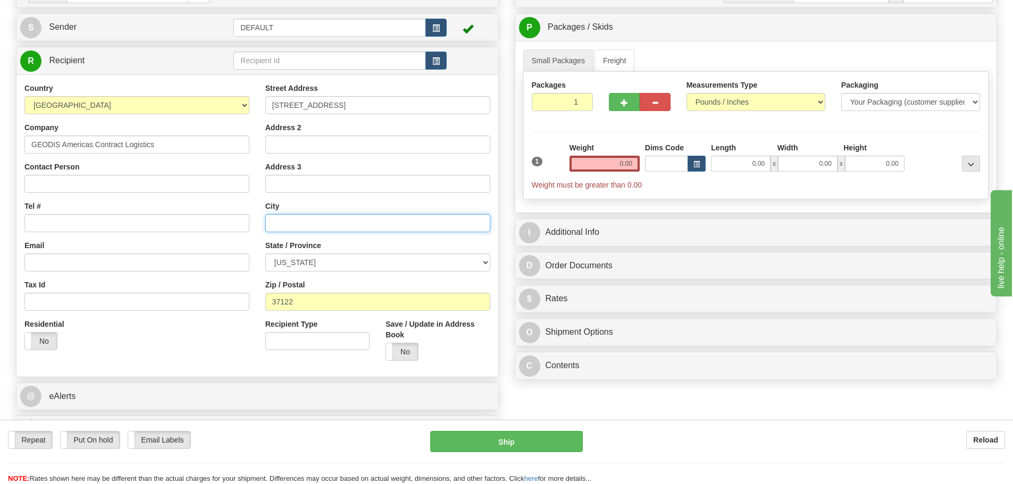
paste input "Mount [PERSON_NAME]"
type input "Mount [PERSON_NAME]"
click at [406, 201] on div "City [GEOGRAPHIC_DATA][PERSON_NAME]" at bounding box center [377, 216] width 225 height 31
click at [562, 56] on link "Small Packages" at bounding box center [558, 60] width 70 height 22
drag, startPoint x: 641, startPoint y: 161, endPoint x: 686, endPoint y: 161, distance: 44.7
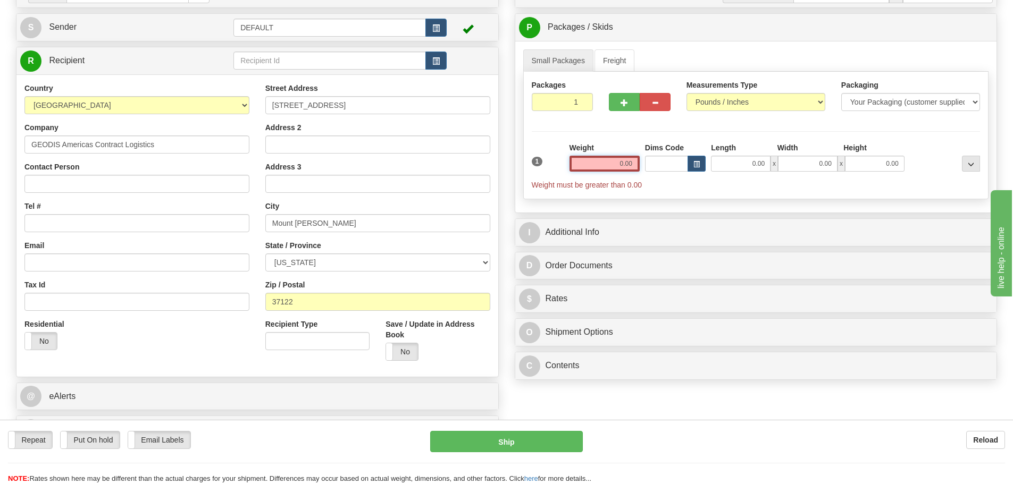
click at [686, 161] on div "1 Weight 0.00 Dims Code 0.00" at bounding box center [756, 167] width 454 height 48
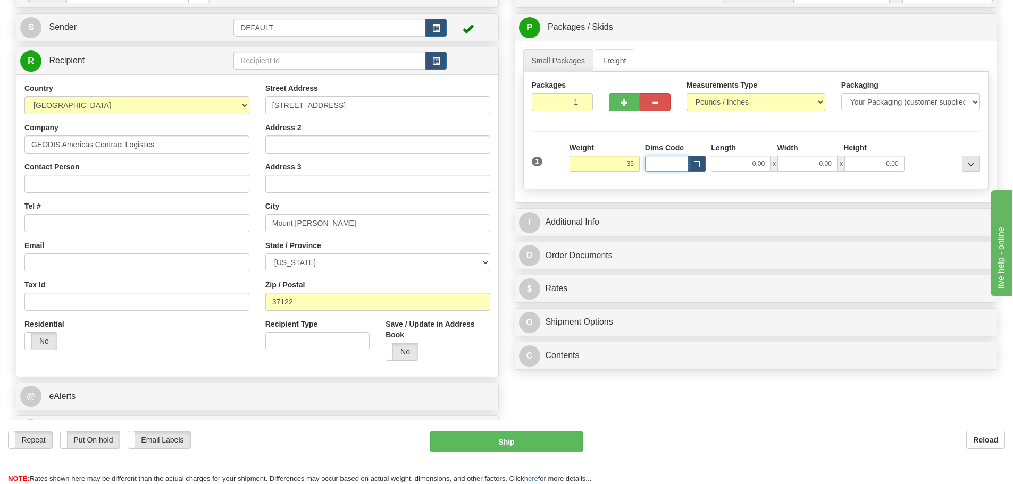
type input "35.00"
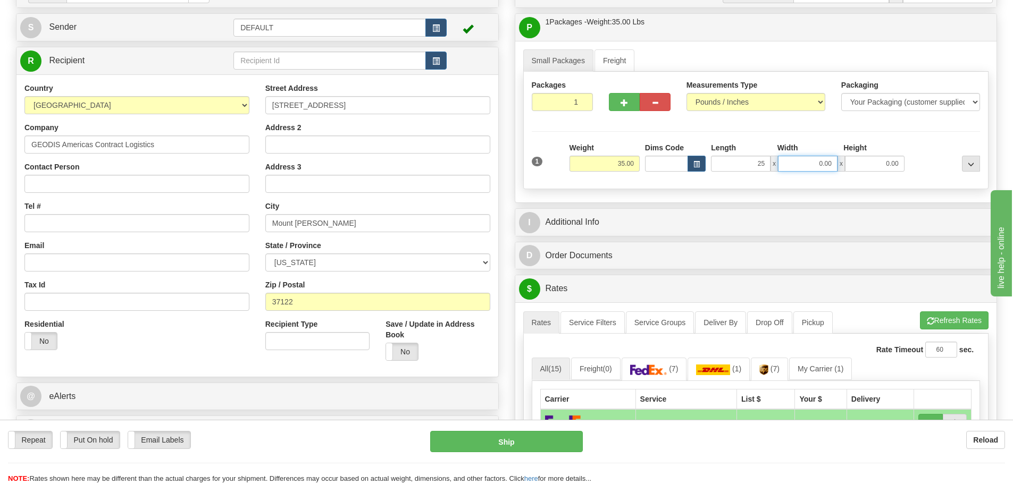
type input "25.00"
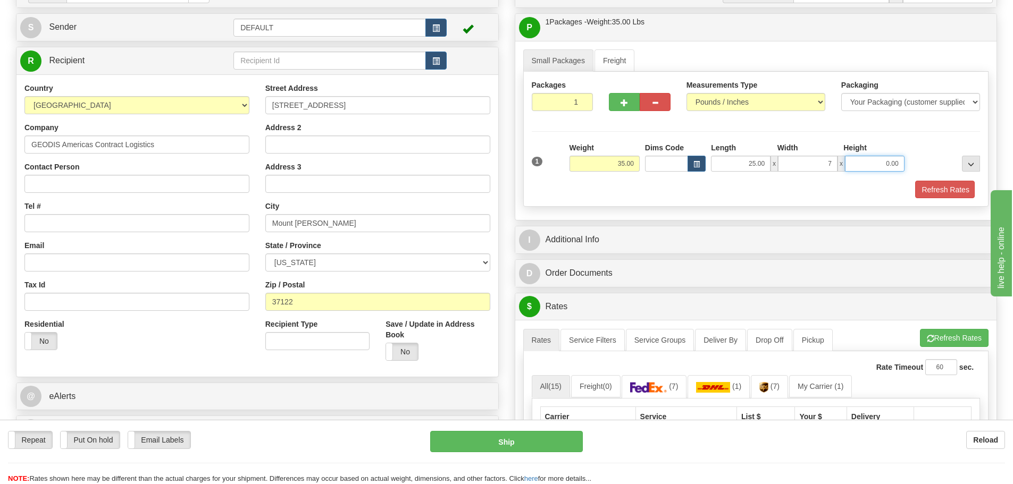
type input "7.00"
type input "21.00"
click at [958, 192] on button "Refresh Rates" at bounding box center [943, 190] width 61 height 18
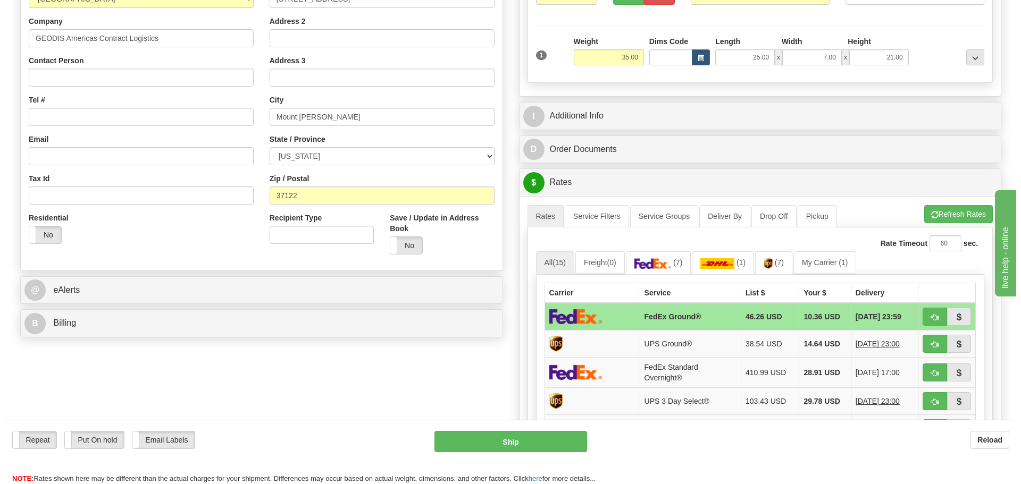
scroll to position [266, 0]
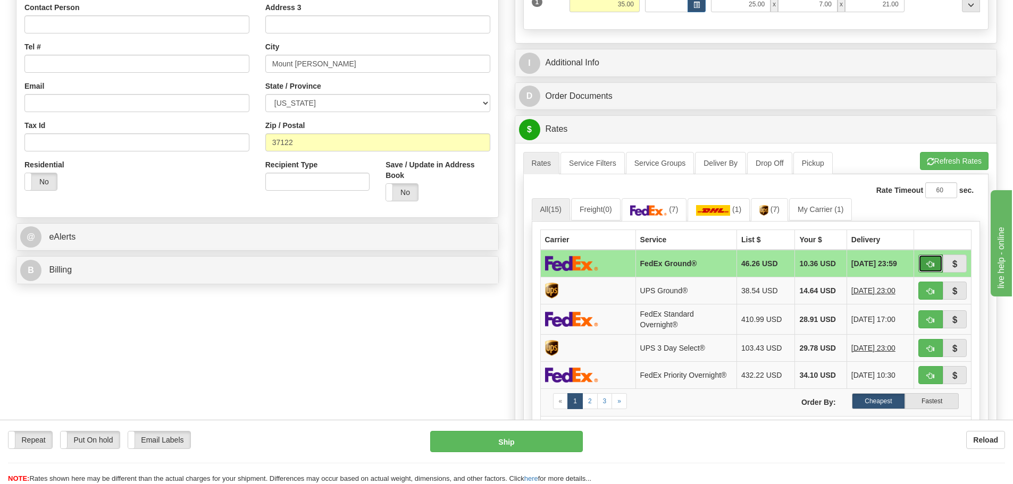
click at [920, 260] on button "button" at bounding box center [930, 264] width 24 height 18
type input "92"
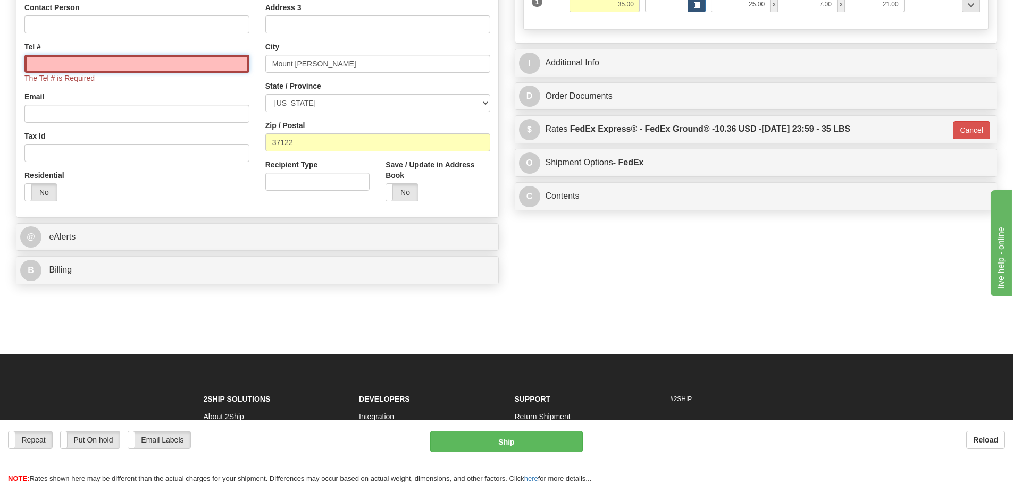
click at [120, 63] on input "Tel #" at bounding box center [136, 64] width 225 height 18
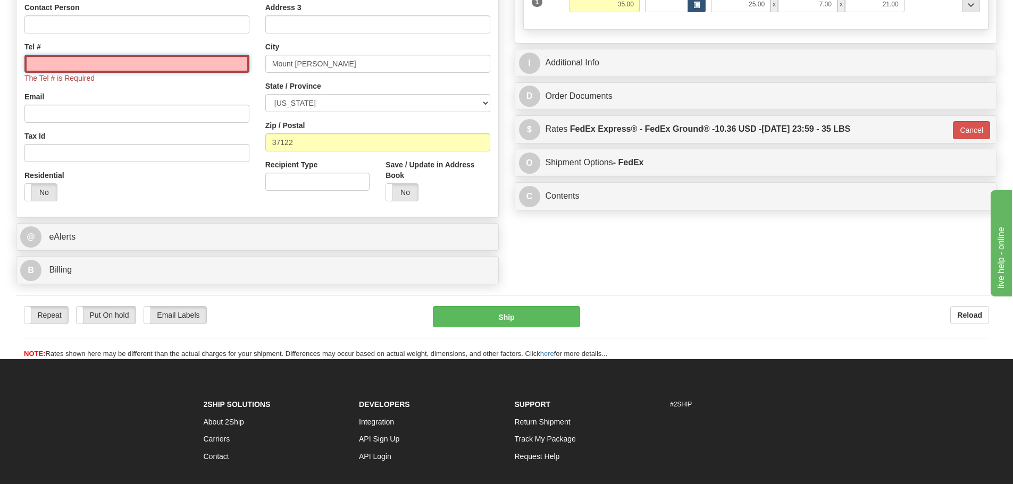
click at [49, 60] on input "Tel #" at bounding box center [136, 64] width 225 height 18
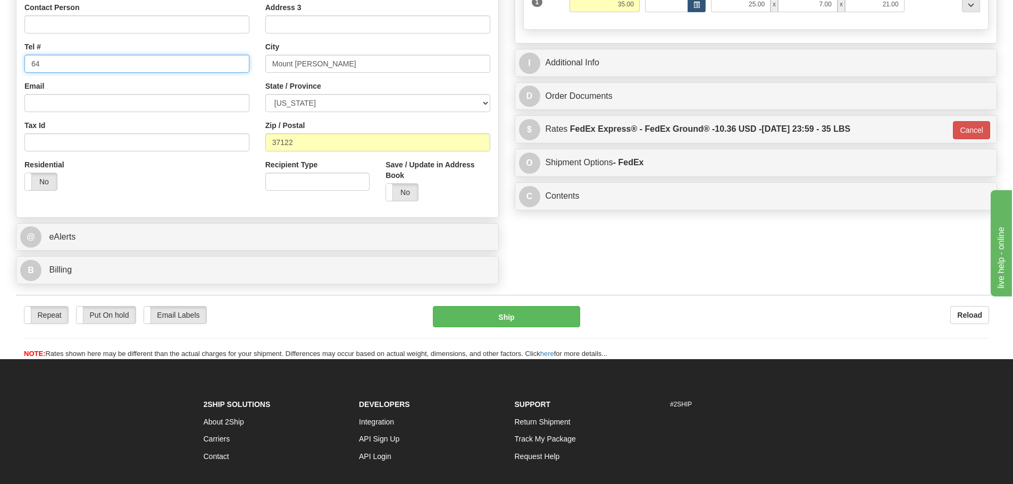
type input "6"
type input "[PHONE_NUMBER]"
click at [88, 87] on div "Email" at bounding box center [136, 96] width 225 height 31
click at [501, 310] on button "Ship" at bounding box center [506, 316] width 147 height 21
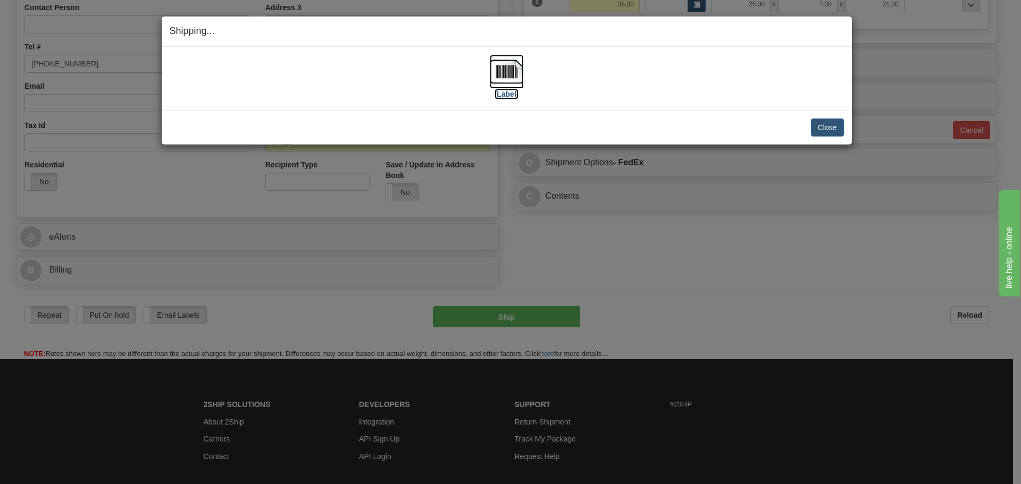
click at [497, 64] on img at bounding box center [507, 72] width 34 height 34
drag, startPoint x: 708, startPoint y: 96, endPoint x: 709, endPoint y: 76, distance: 20.2
click at [708, 91] on div "[Label]" at bounding box center [507, 78] width 674 height 47
